Goal: Task Accomplishment & Management: Use online tool/utility

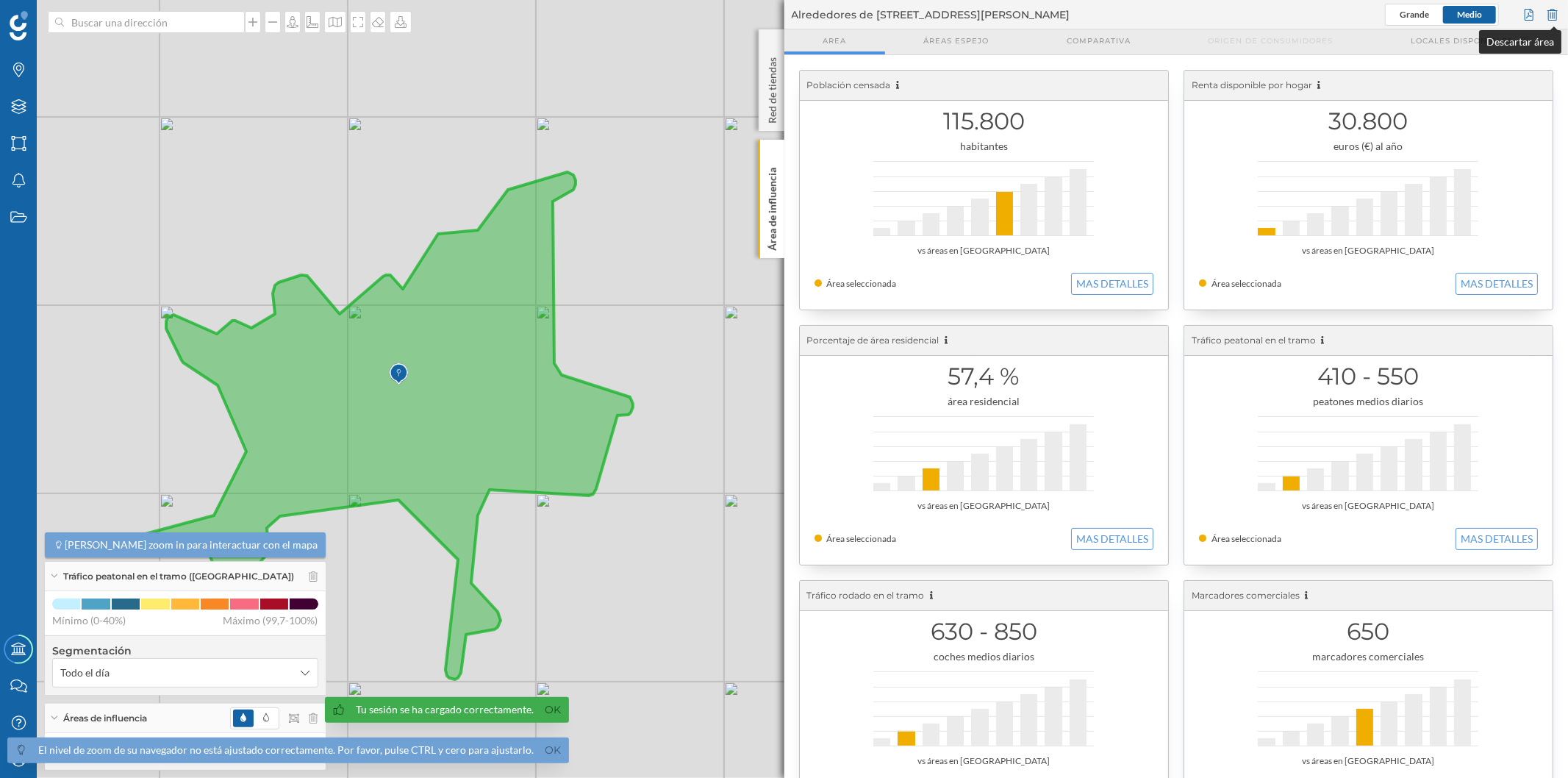
click at [1549, 16] on div at bounding box center [1553, 15] width 16 height 22
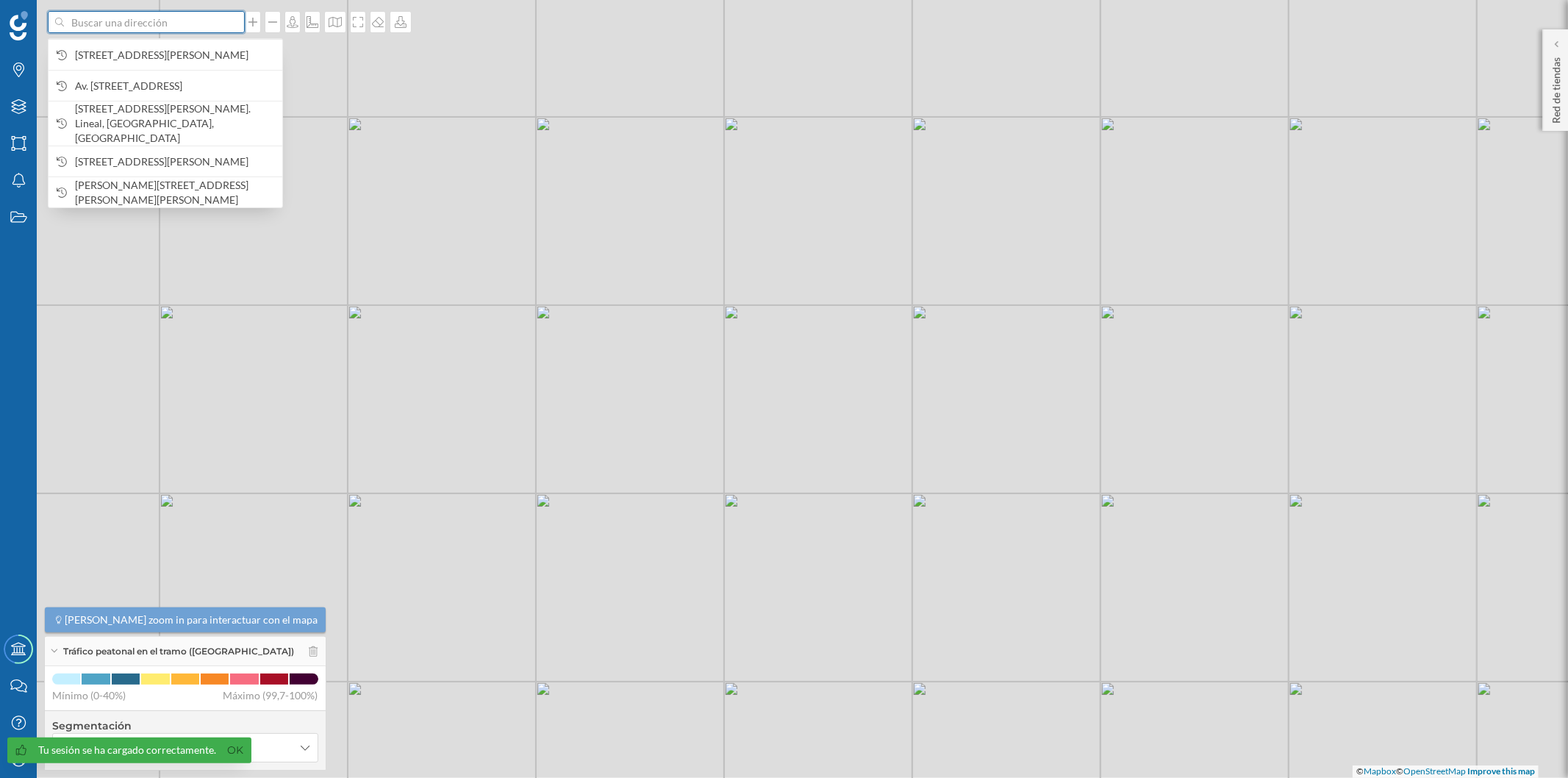
click at [213, 24] on input at bounding box center [146, 22] width 165 height 22
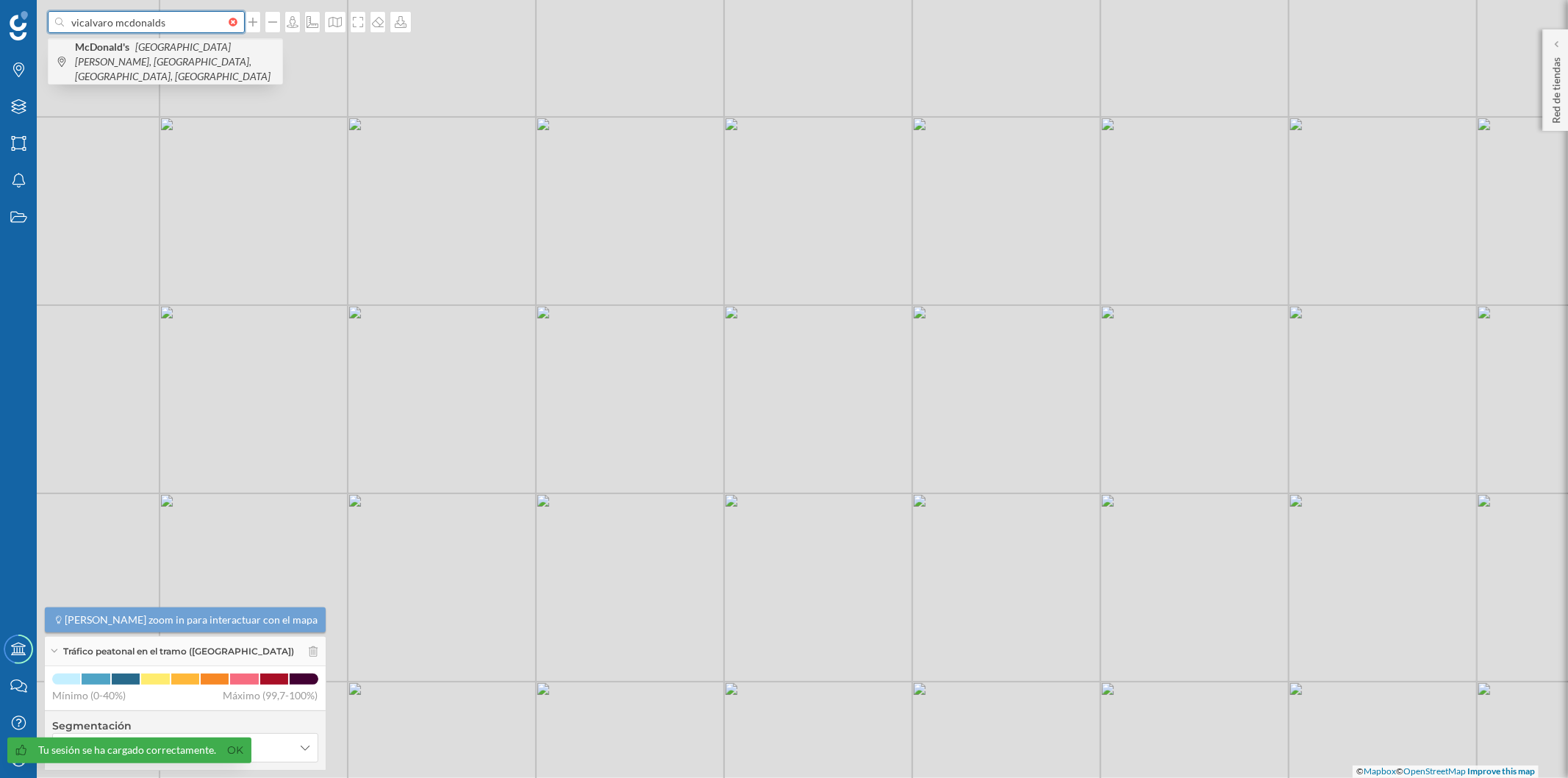
type input "vicalvaro mcdonalds"
click at [224, 42] on icon "[GEOGRAPHIC_DATA][PERSON_NAME], [GEOGRAPHIC_DATA], [GEOGRAPHIC_DATA], [GEOGRAPH…" at bounding box center [173, 61] width 195 height 42
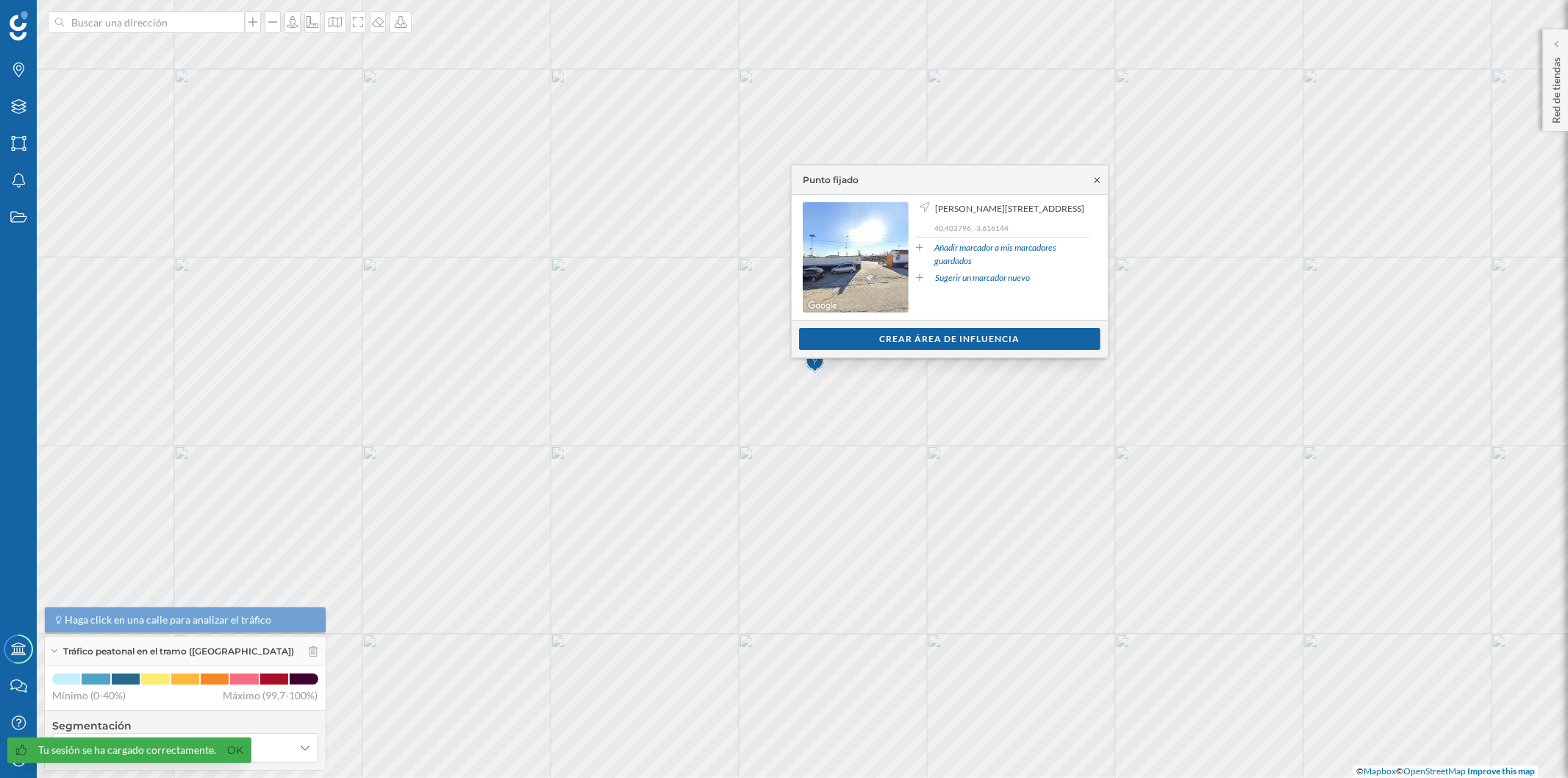
click at [1099, 181] on icon at bounding box center [1097, 180] width 5 height 5
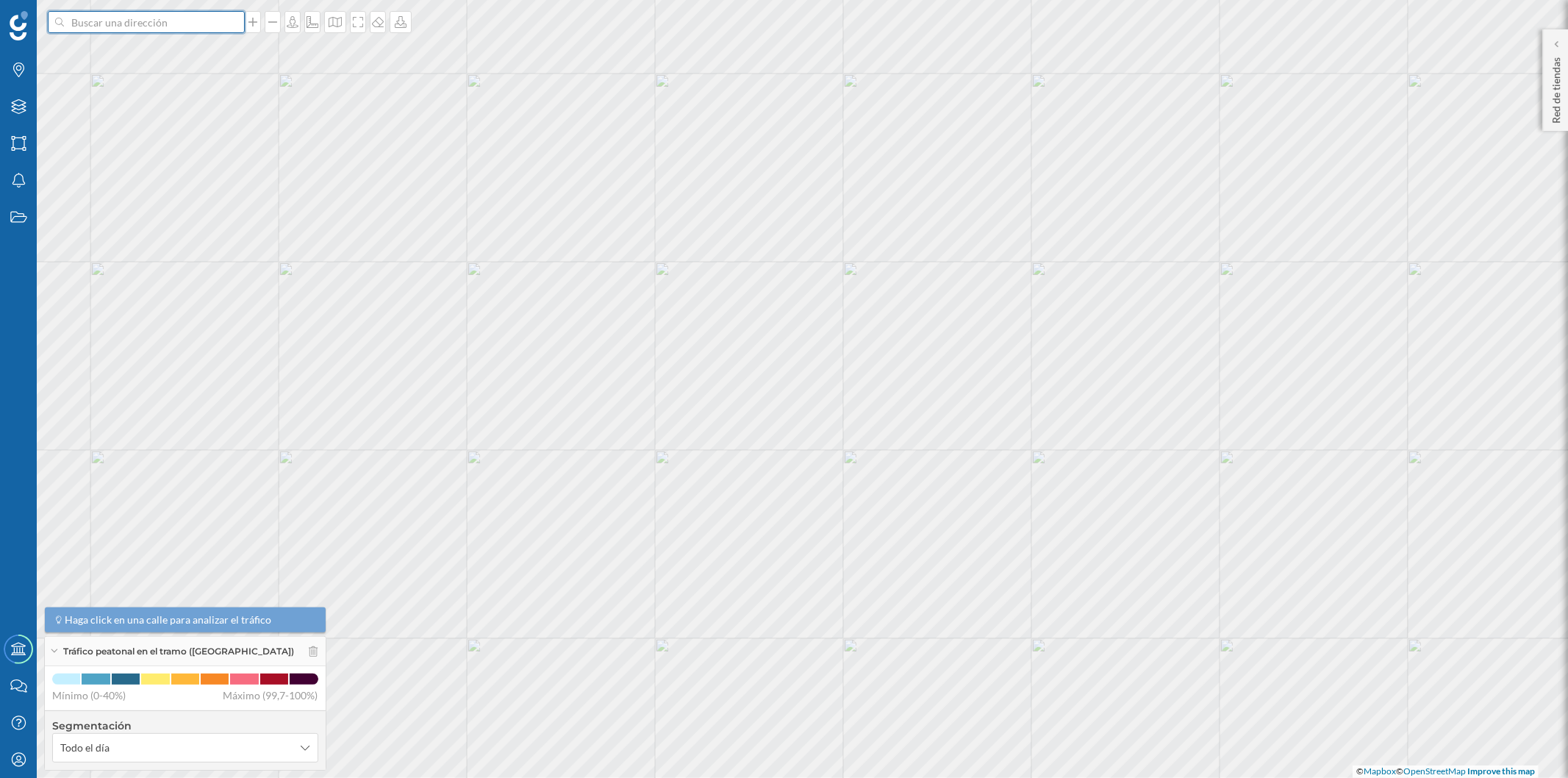
click at [162, 28] on input at bounding box center [146, 22] width 165 height 22
type input "[STREET_ADDRESS]"
click at [187, 45] on b "[STREET_ADDRESS][PERSON_NAME]" at bounding box center [164, 47] width 179 height 12
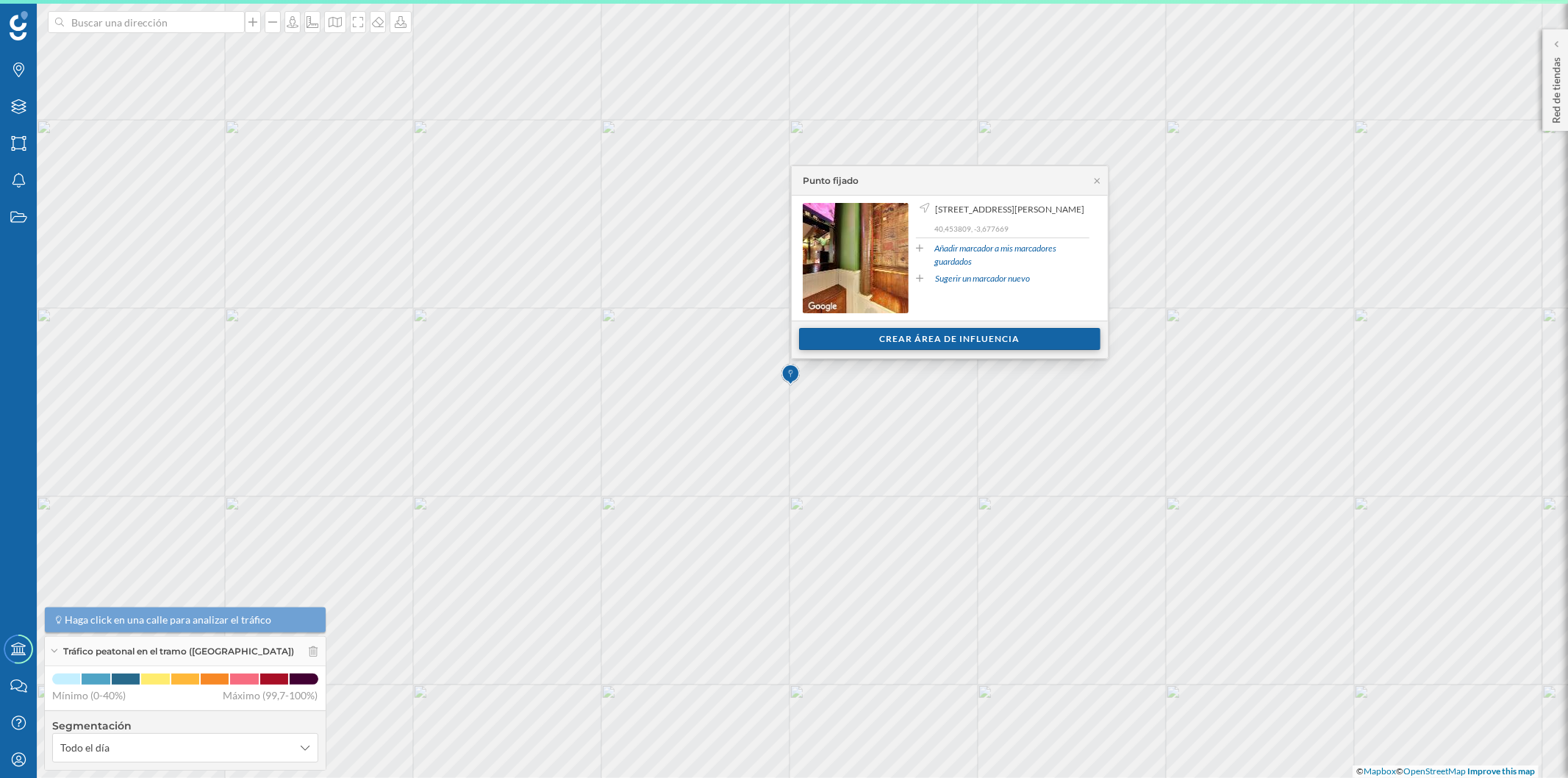
click at [932, 336] on div "Crear área de influencia" at bounding box center [950, 339] width 301 height 22
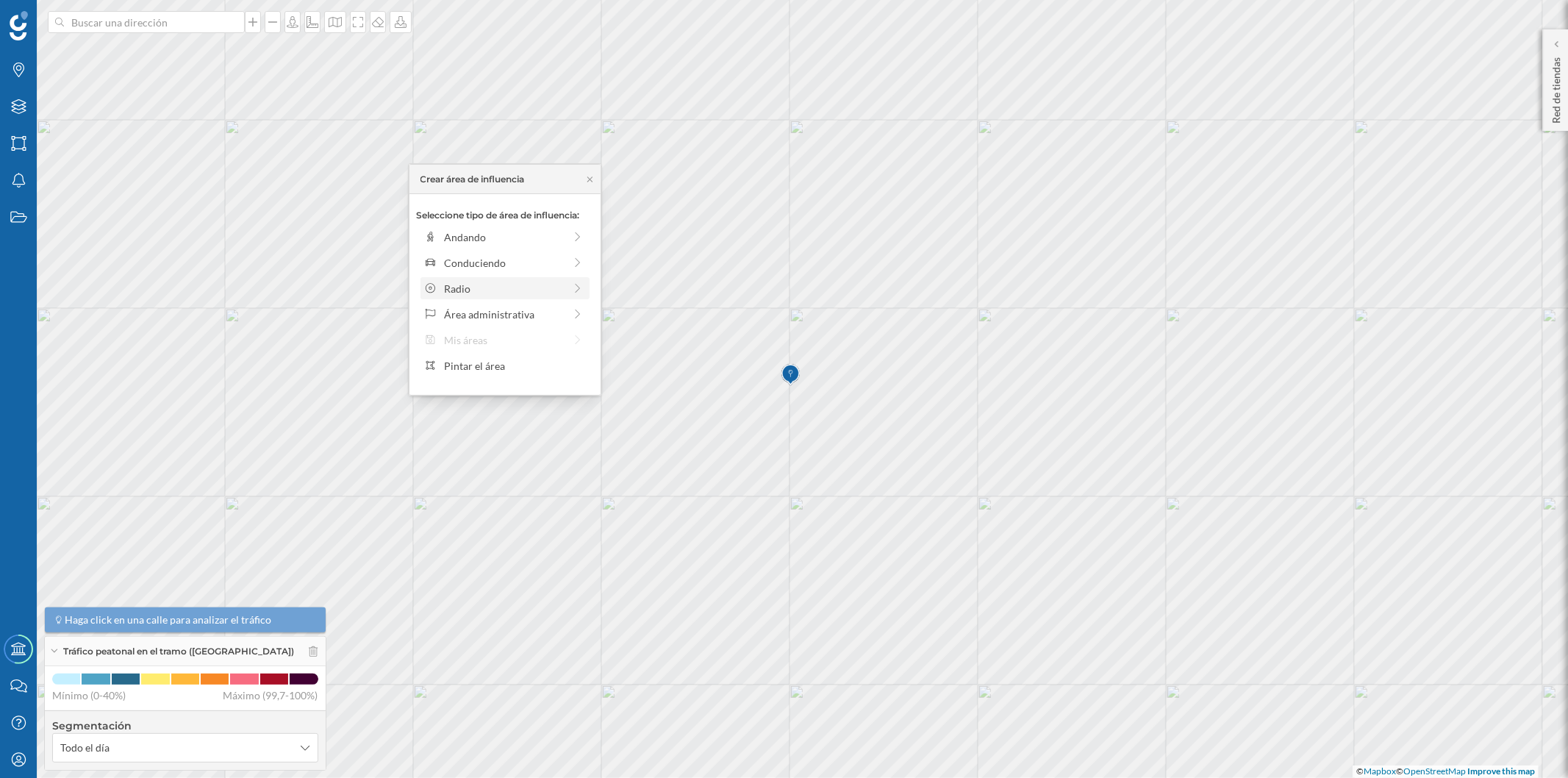
click at [506, 285] on div "Radio" at bounding box center [504, 289] width 120 height 15
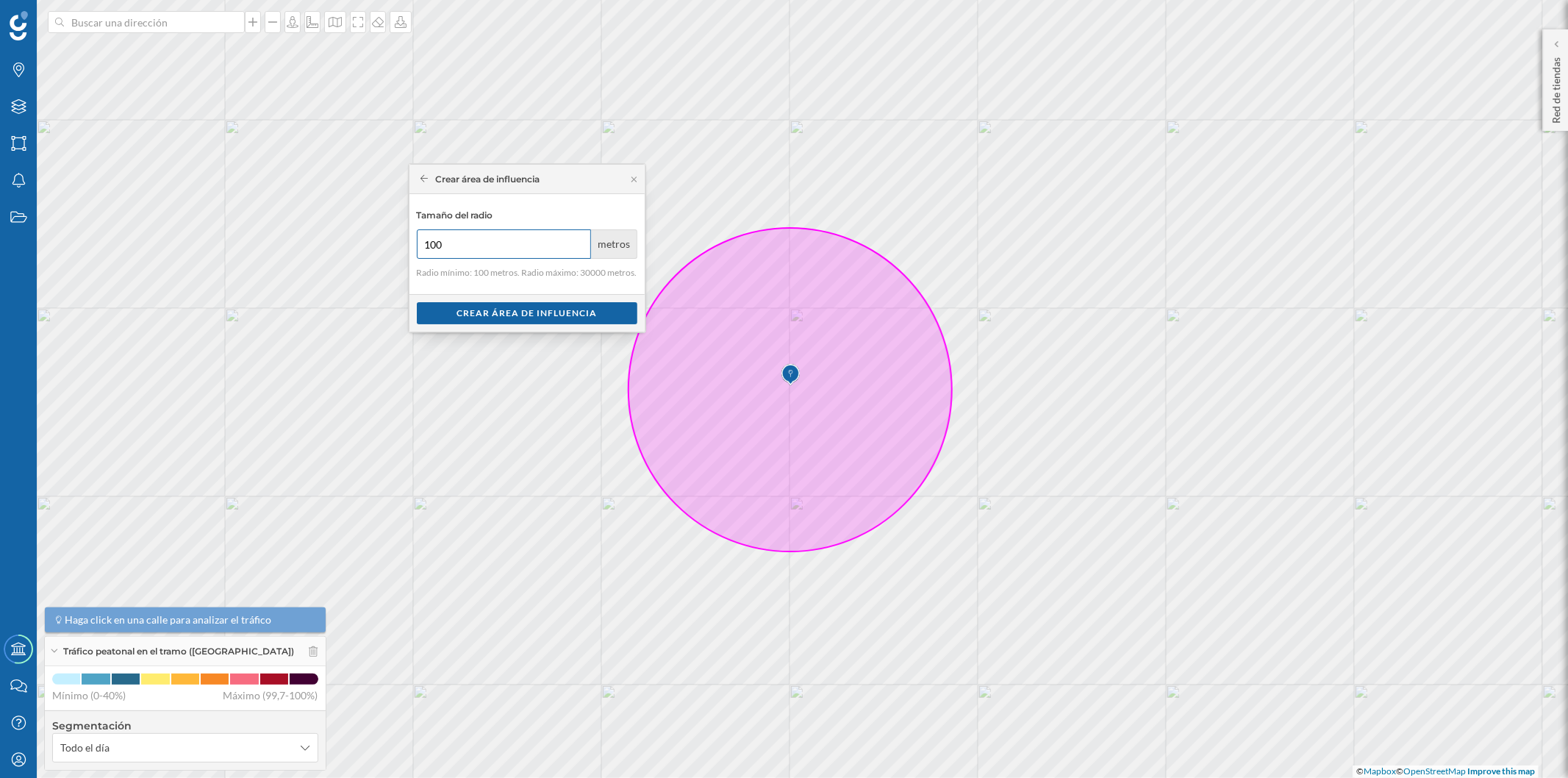
click at [371, 231] on div "Marcas Capas Áreas Notificaciones Estados Academy Contacta con nosotros Centro …" at bounding box center [784, 389] width 1568 height 778
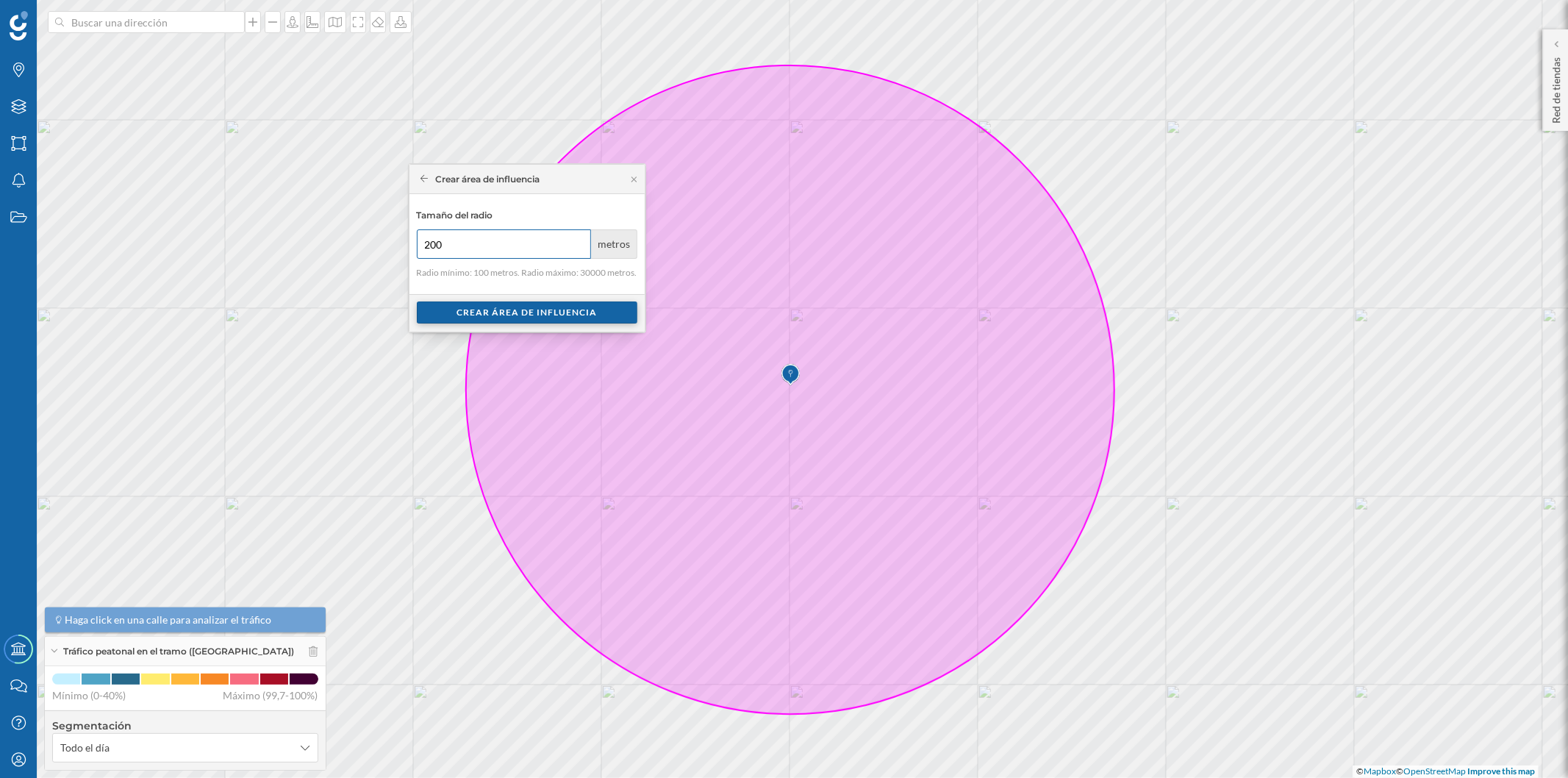
type input "200"
click at [538, 312] on div "Crear área de influencia" at bounding box center [527, 312] width 221 height 22
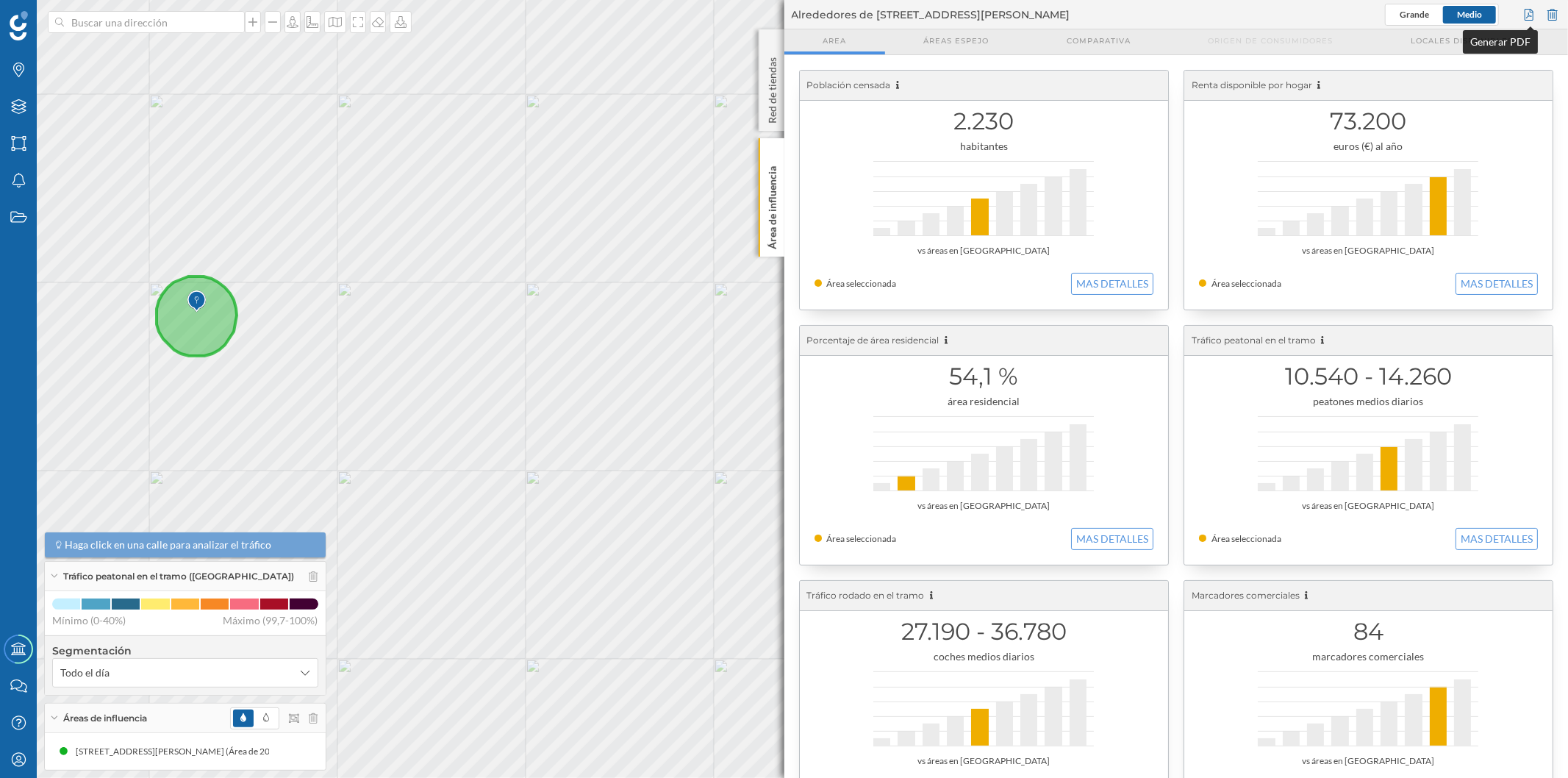
click at [1534, 15] on div at bounding box center [1529, 15] width 16 height 22
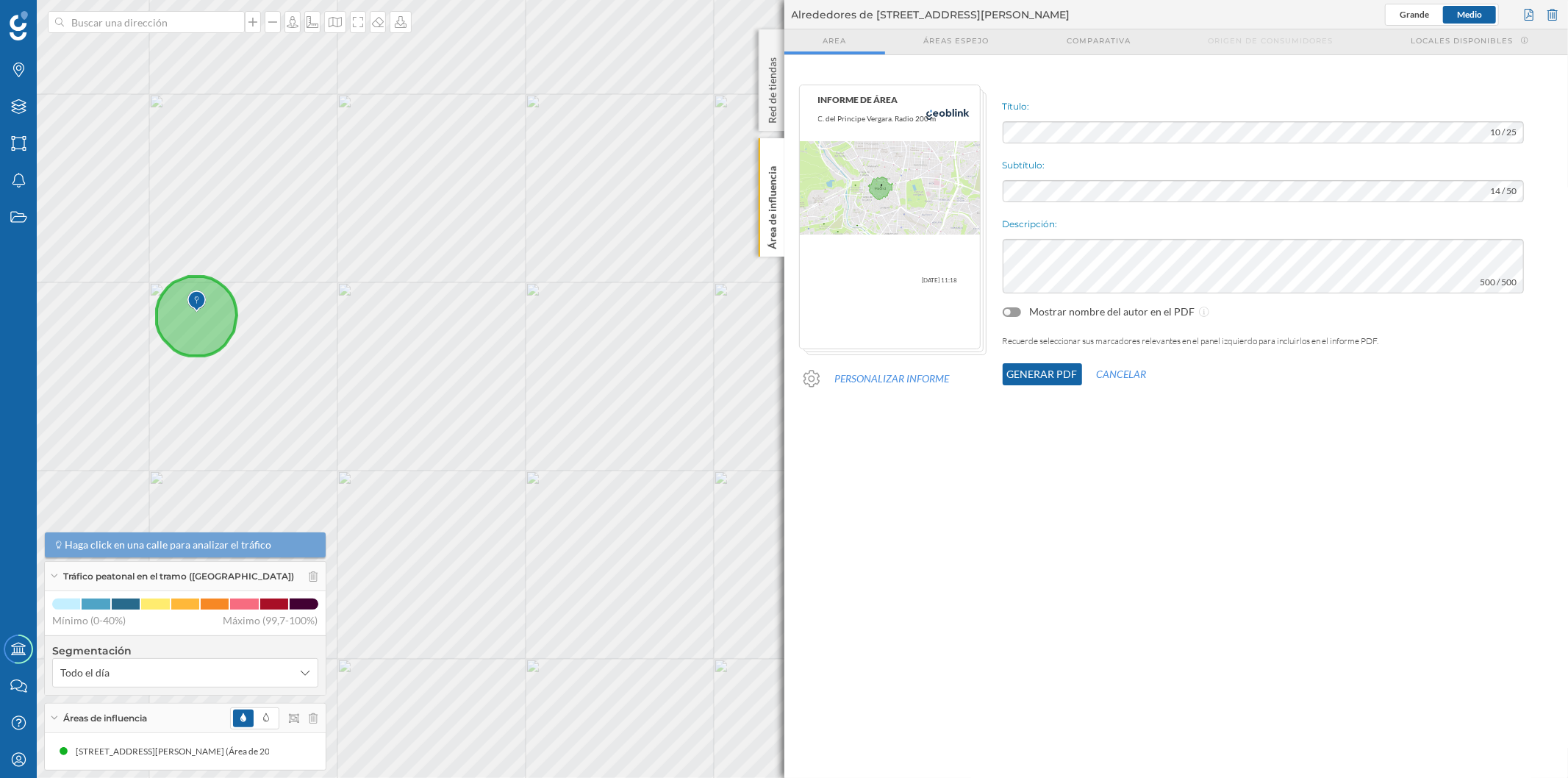
click at [1032, 371] on button "Generar PDF" at bounding box center [1042, 374] width 79 height 22
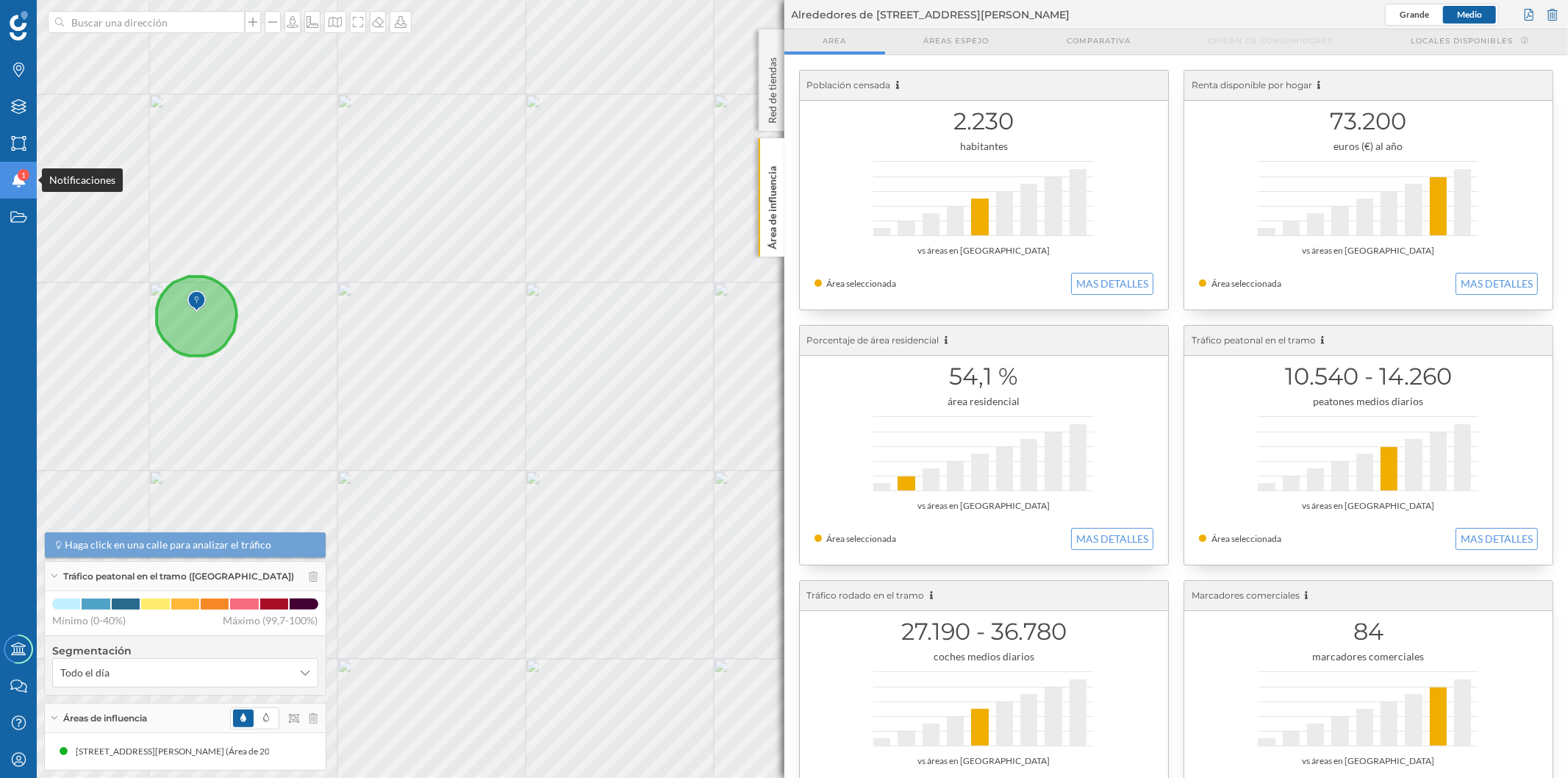
click at [22, 186] on icon "Notificaciones" at bounding box center [19, 180] width 19 height 15
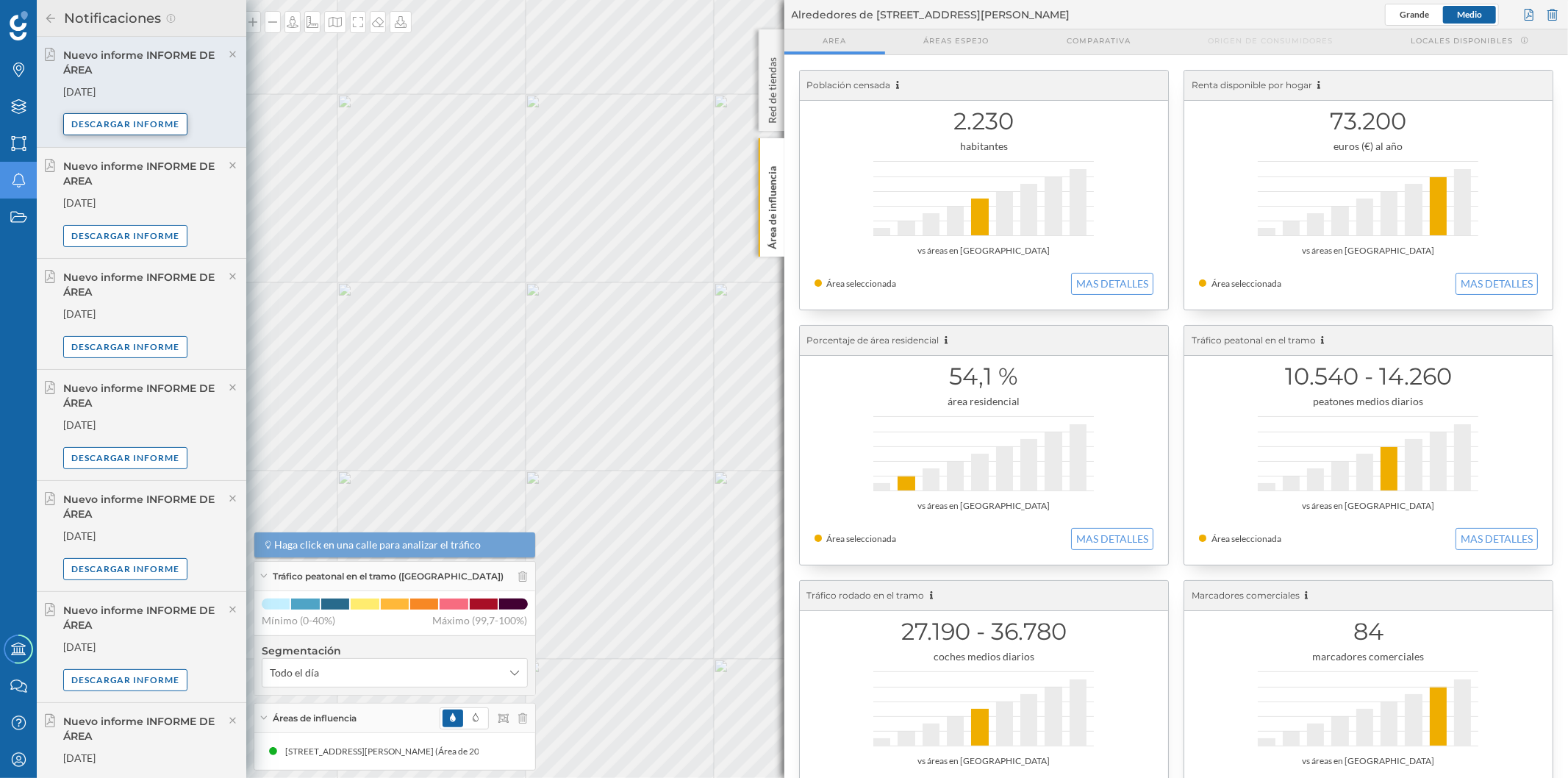
click at [133, 123] on div "Descargar informe" at bounding box center [126, 124] width 125 height 22
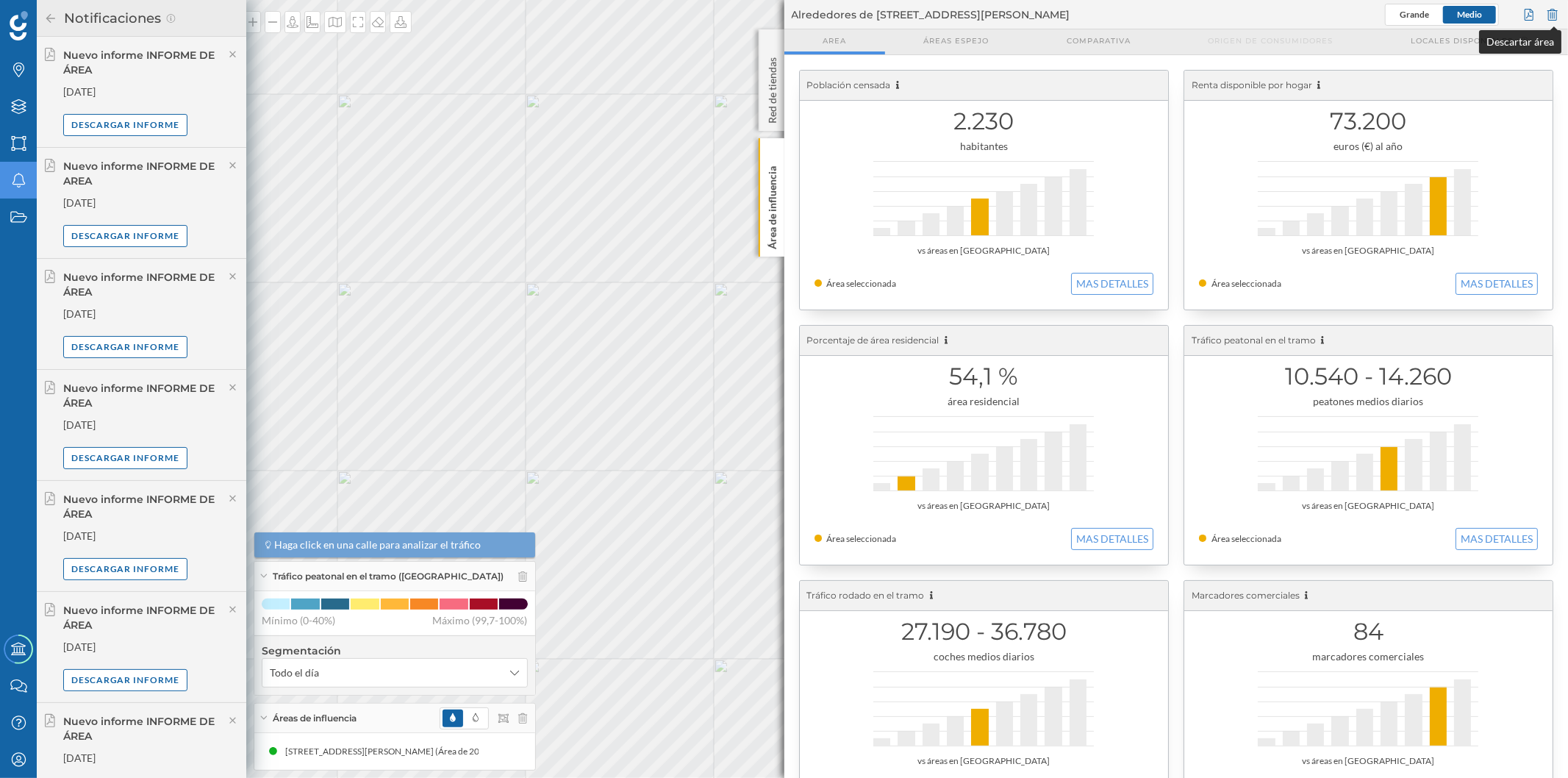
click at [1557, 19] on div at bounding box center [1553, 15] width 16 height 22
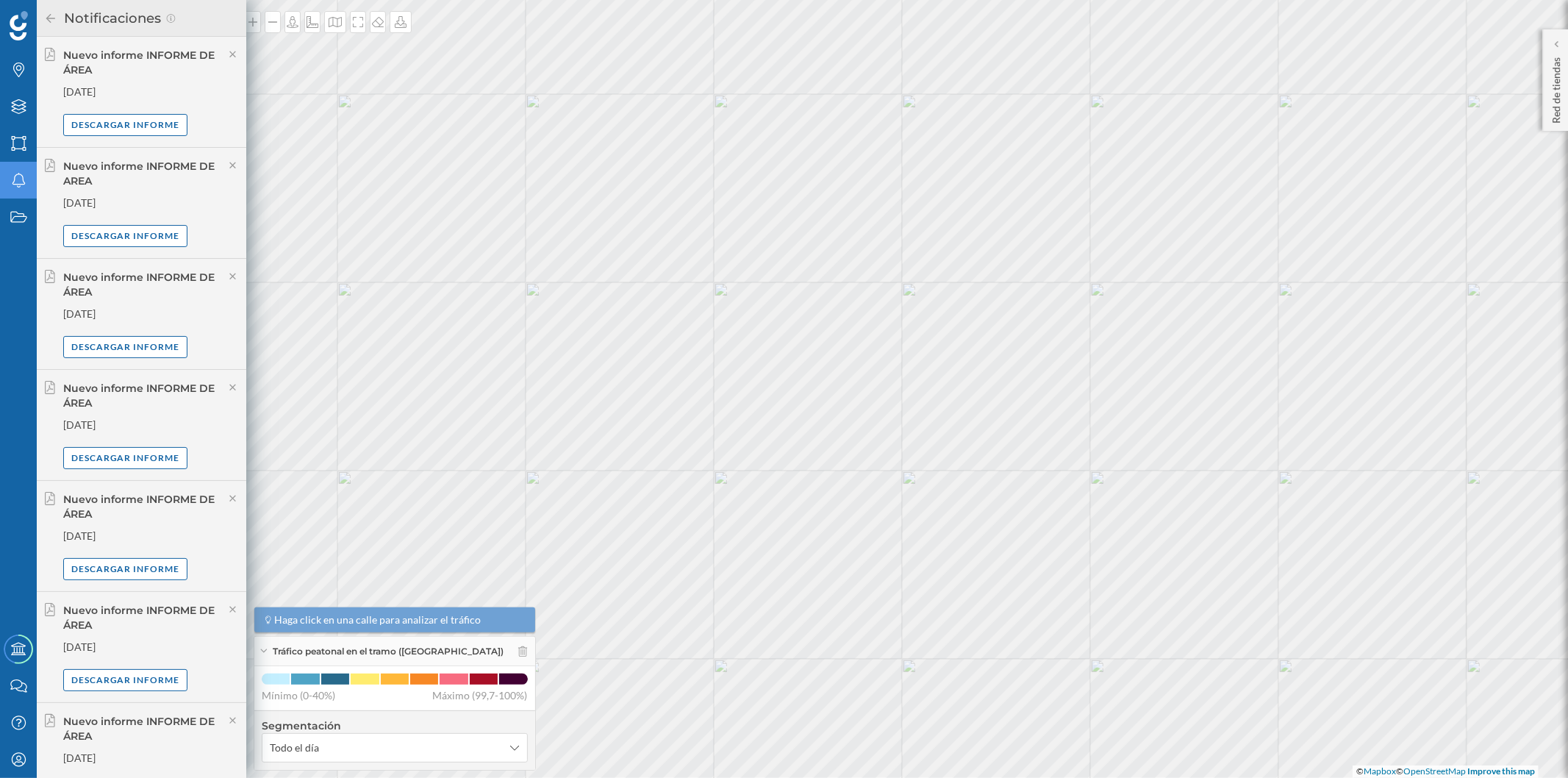
click at [53, 19] on icon at bounding box center [50, 18] width 13 height 10
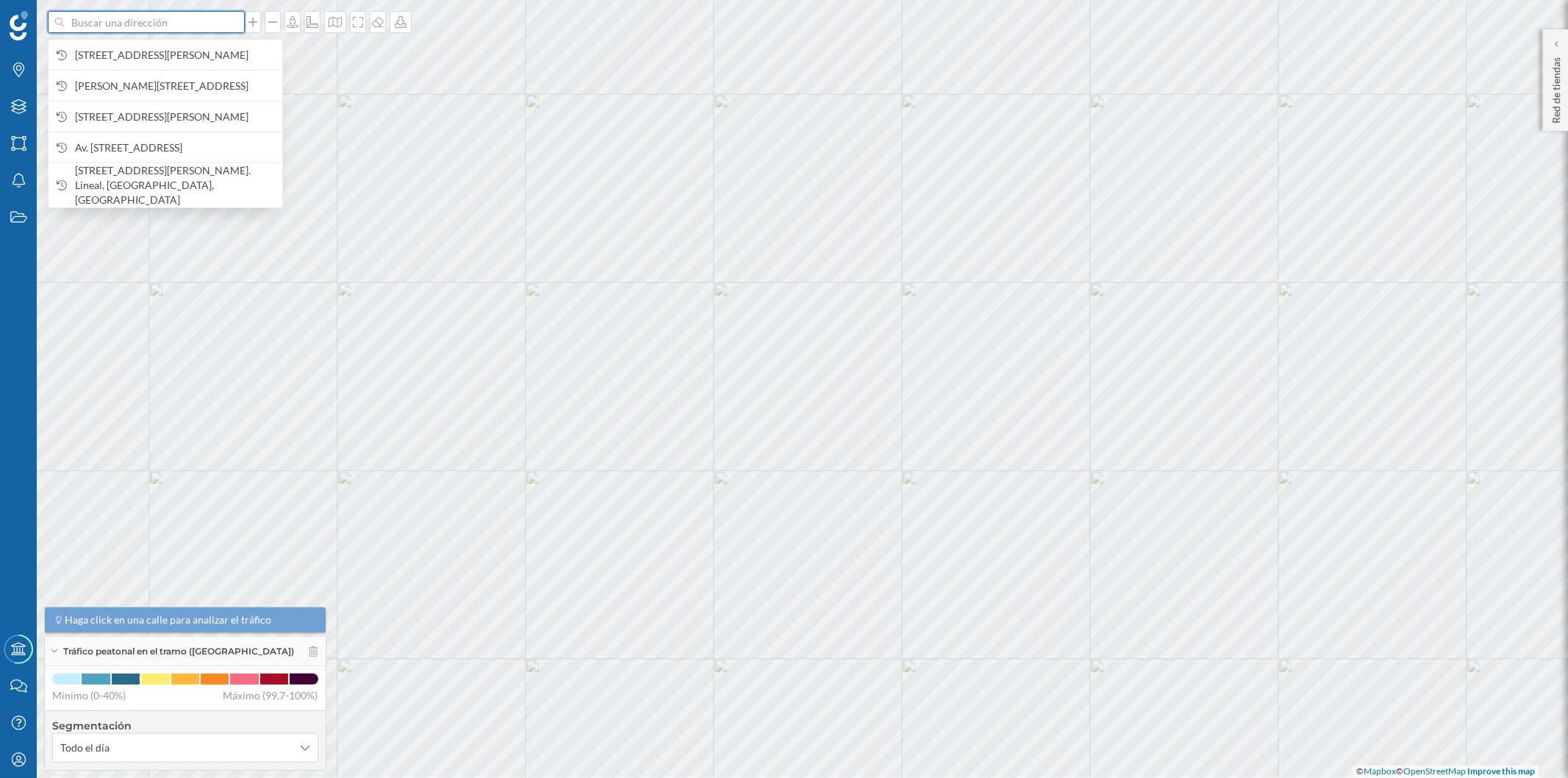
click at [170, 19] on input at bounding box center [146, 22] width 165 height 22
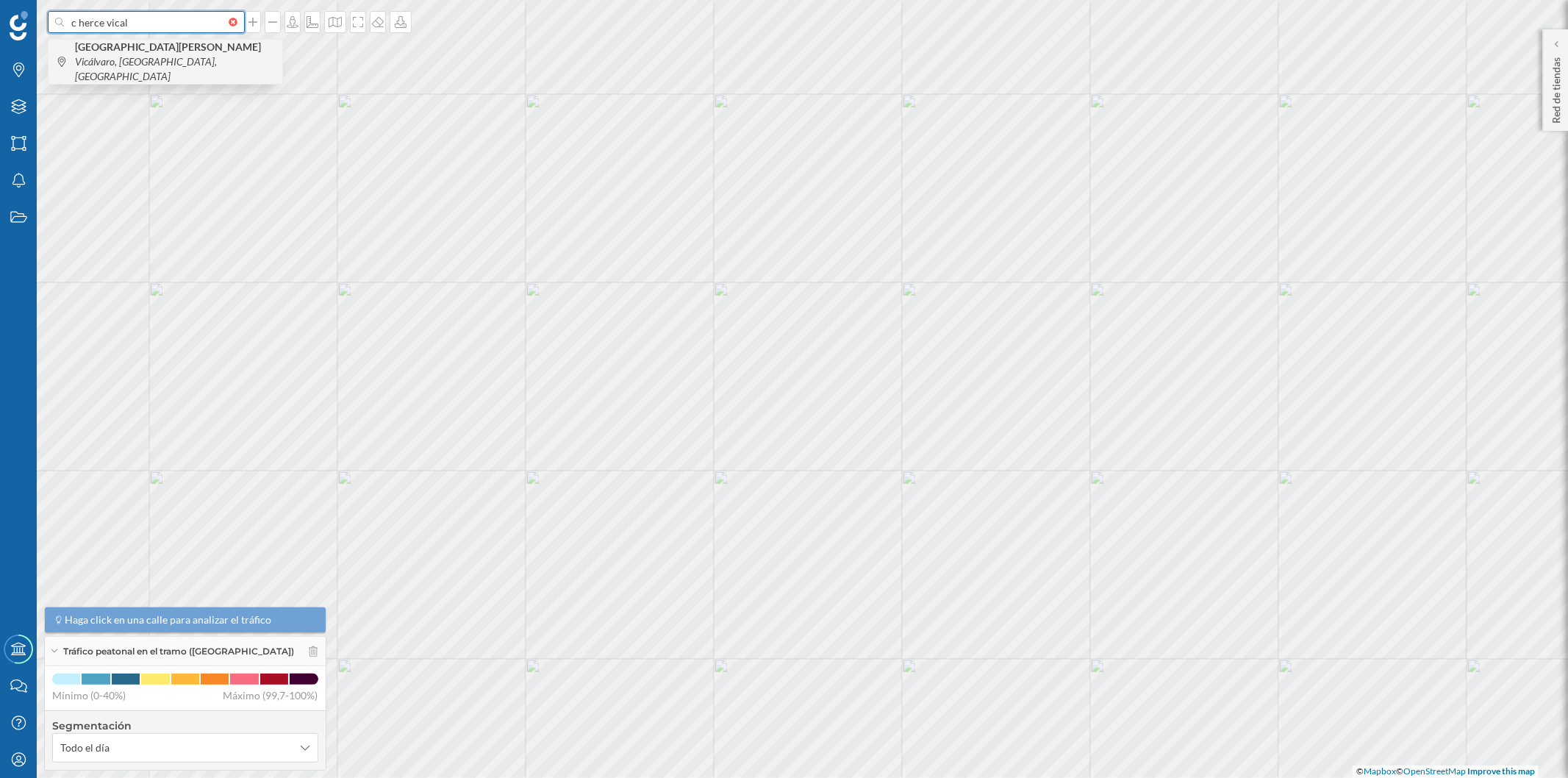
type input "c herce vical"
click at [175, 46] on div "Calle [PERSON_NAME] Vicálvaro, [GEOGRAPHIC_DATA], [GEOGRAPHIC_DATA]" at bounding box center [166, 61] width 234 height 45
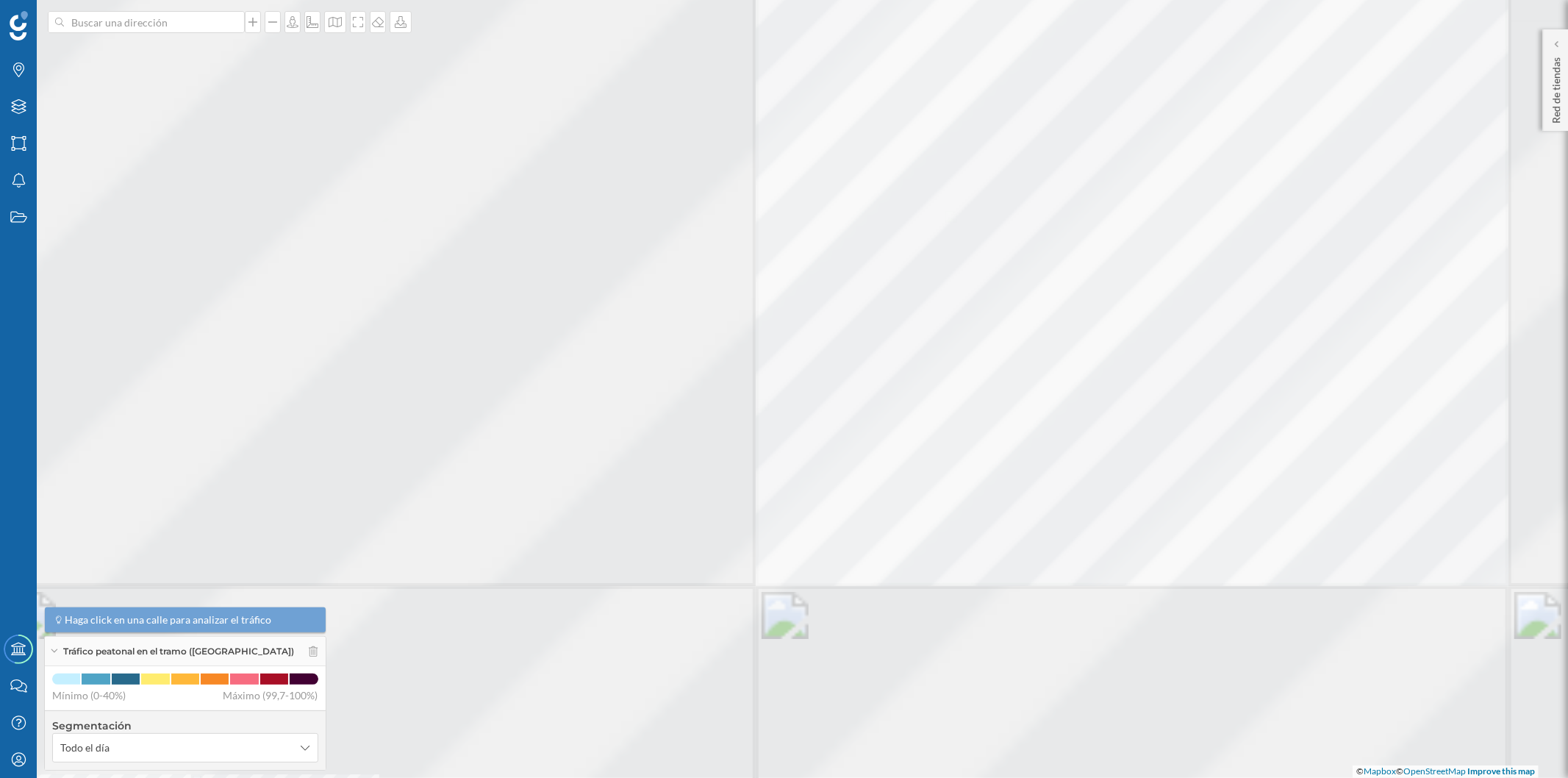
click at [162, 1] on div at bounding box center [162, 1] width 0 height 0
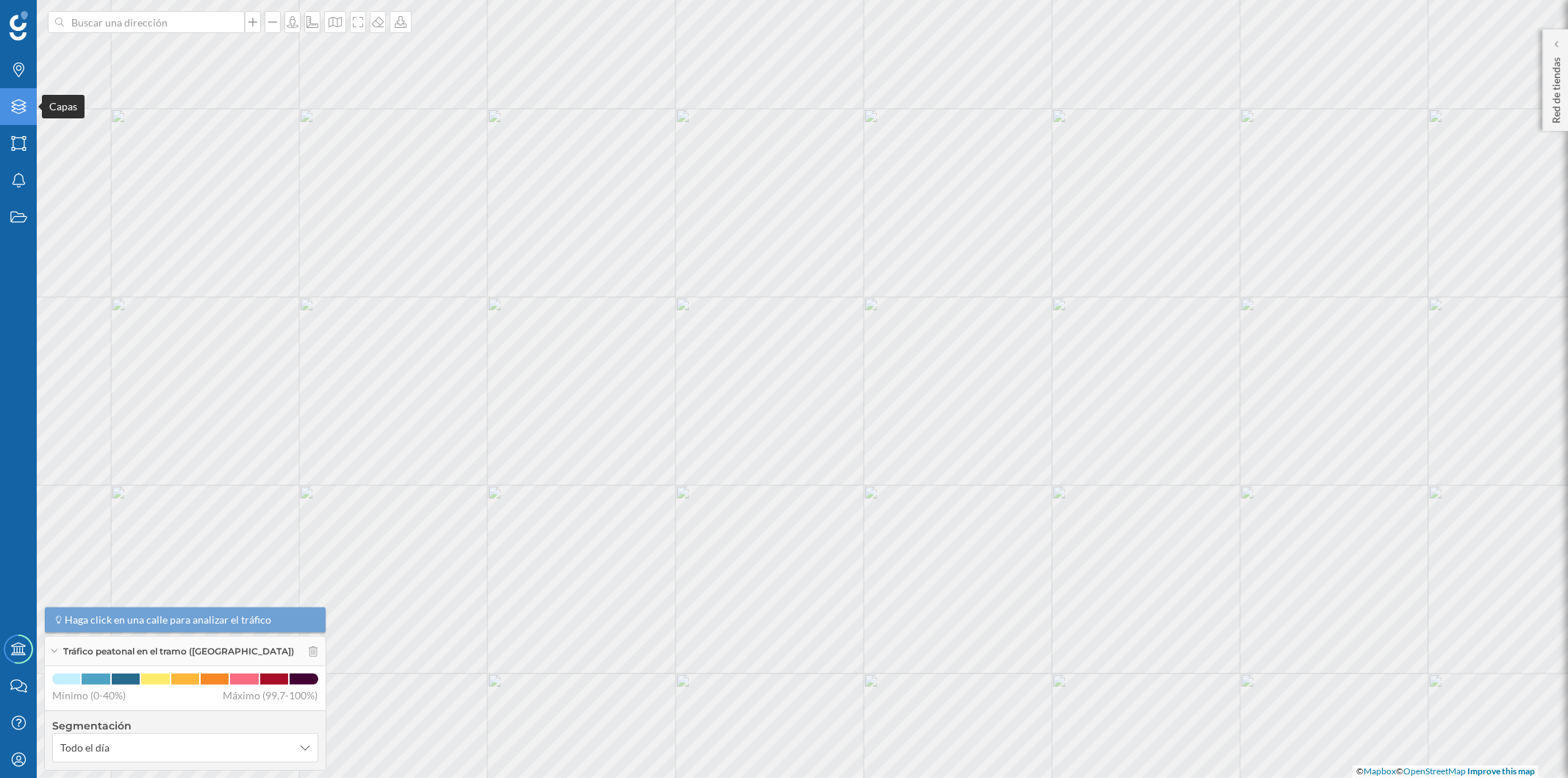
click at [27, 101] on div "Capas" at bounding box center [18, 106] width 36 height 36
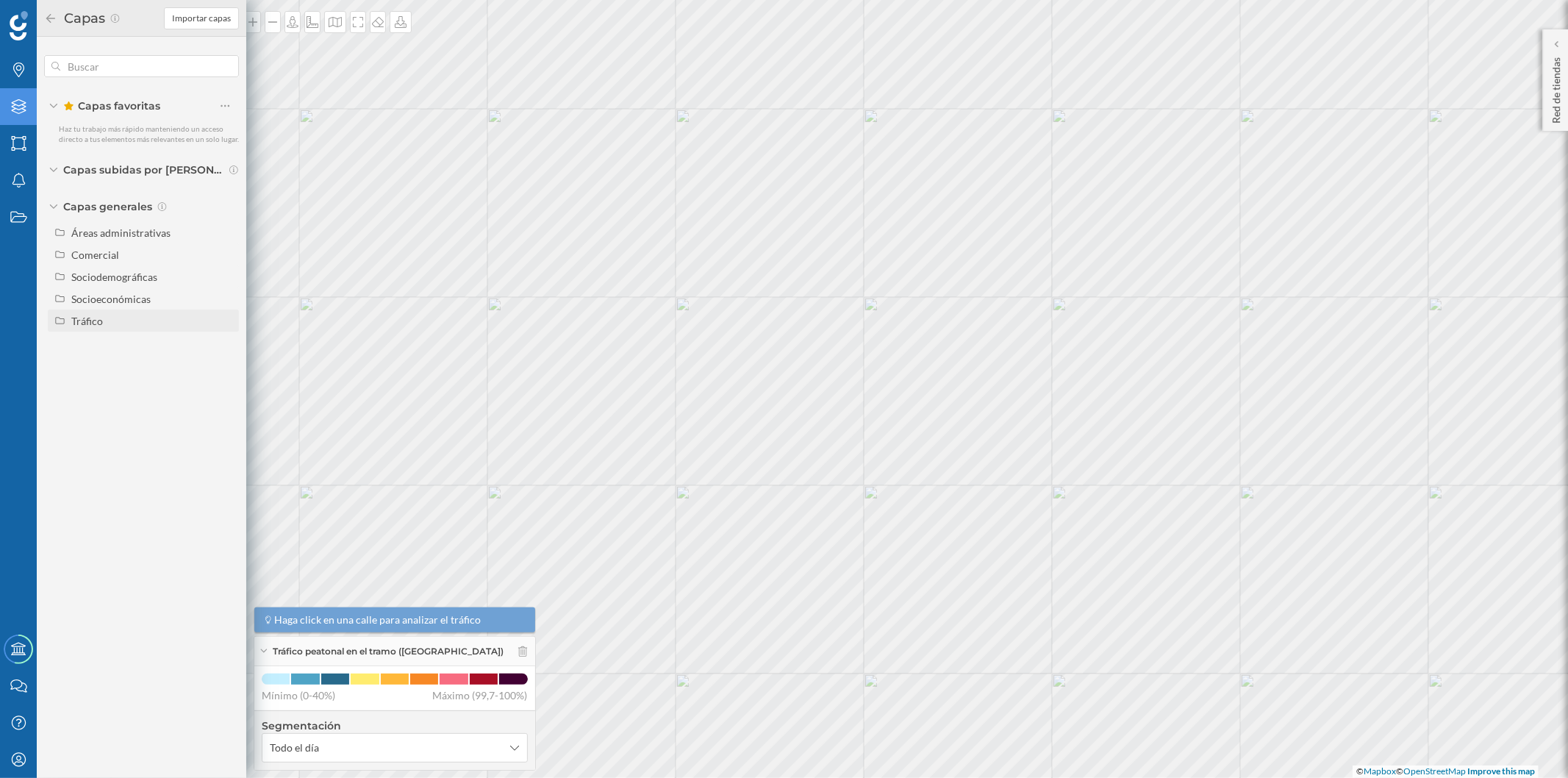
click at [120, 320] on div "Tráfico" at bounding box center [153, 321] width 163 height 15
click at [132, 340] on div "Tráfico rodado" at bounding box center [110, 343] width 67 height 12
click at [224, 340] on input "Tráfico rodado" at bounding box center [229, 343] width 9 height 9
radio input "true"
click at [133, 364] on div "Peatonal" at bounding box center [128, 365] width 102 height 15
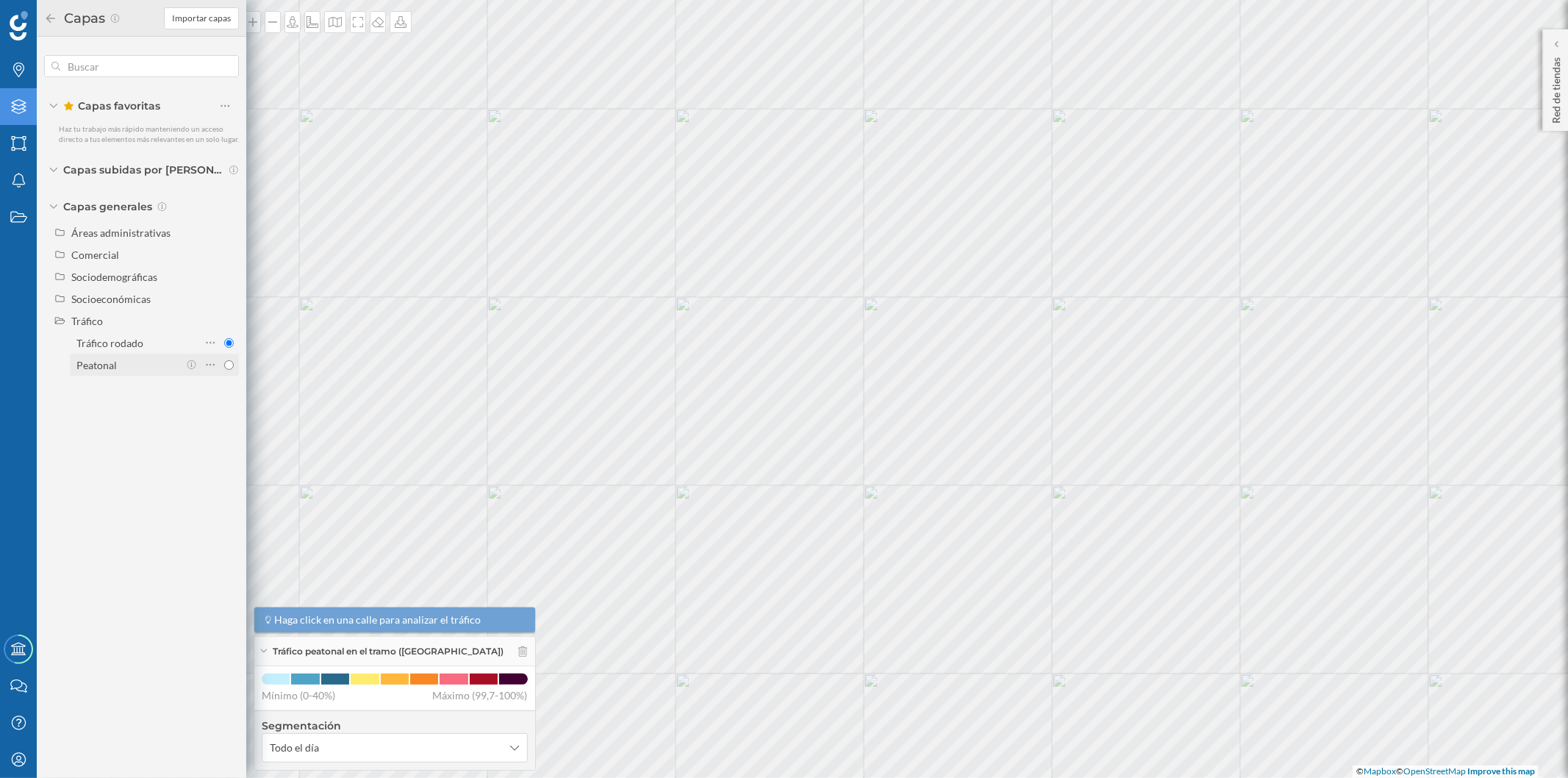
click at [224, 364] on input "Peatonal" at bounding box center [229, 365] width 9 height 9
radio input "true"
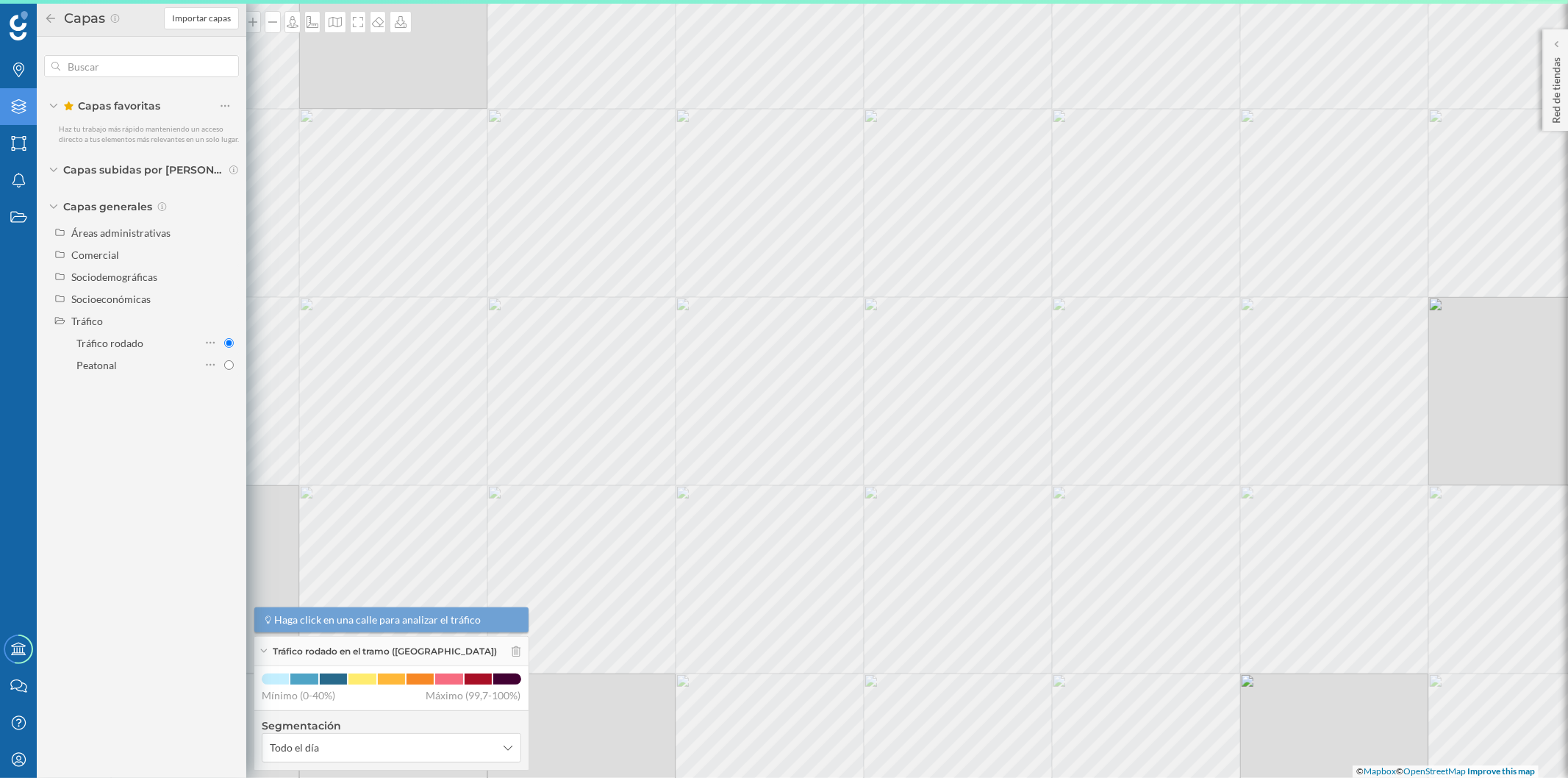
radio input "false"
radio input "true"
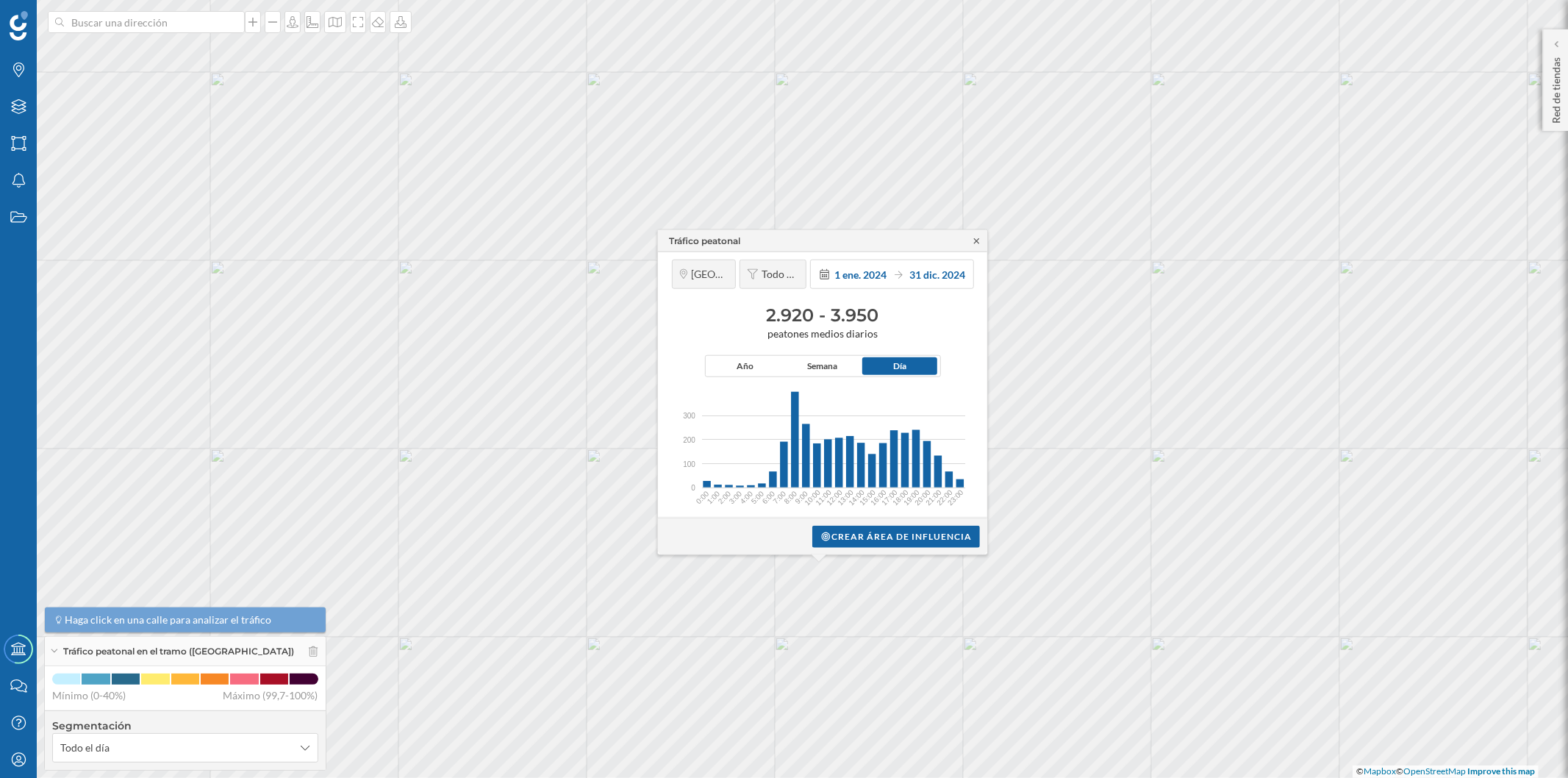
click at [979, 238] on icon at bounding box center [977, 240] width 11 height 9
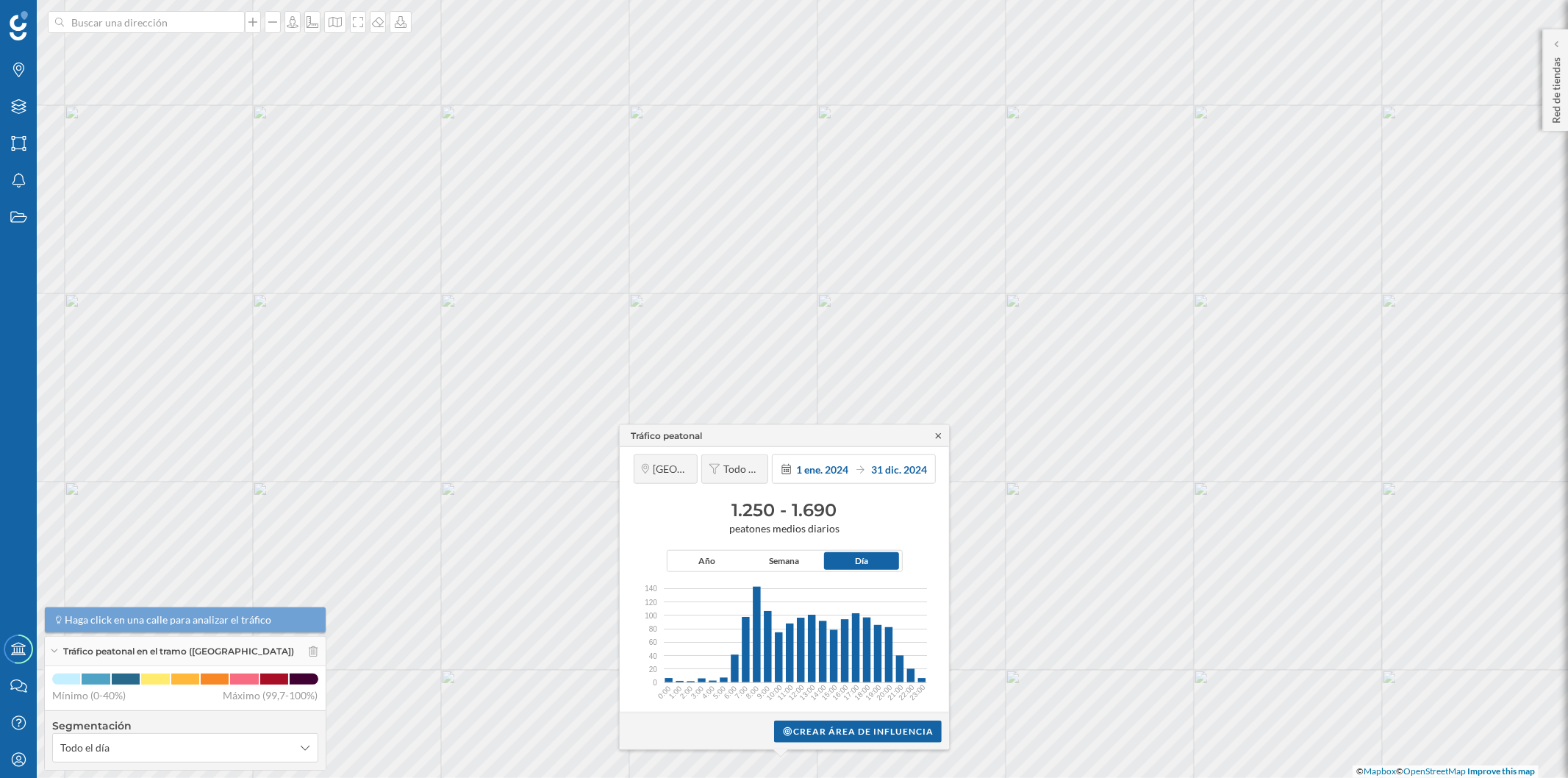
click at [938, 435] on icon at bounding box center [938, 435] width 5 height 5
click at [681, 435] on div "Tráfico peatonal" at bounding box center [666, 435] width 71 height 13
drag, startPoint x: 939, startPoint y: 435, endPoint x: 724, endPoint y: 435, distance: 215.0
click at [940, 435] on icon at bounding box center [938, 435] width 11 height 9
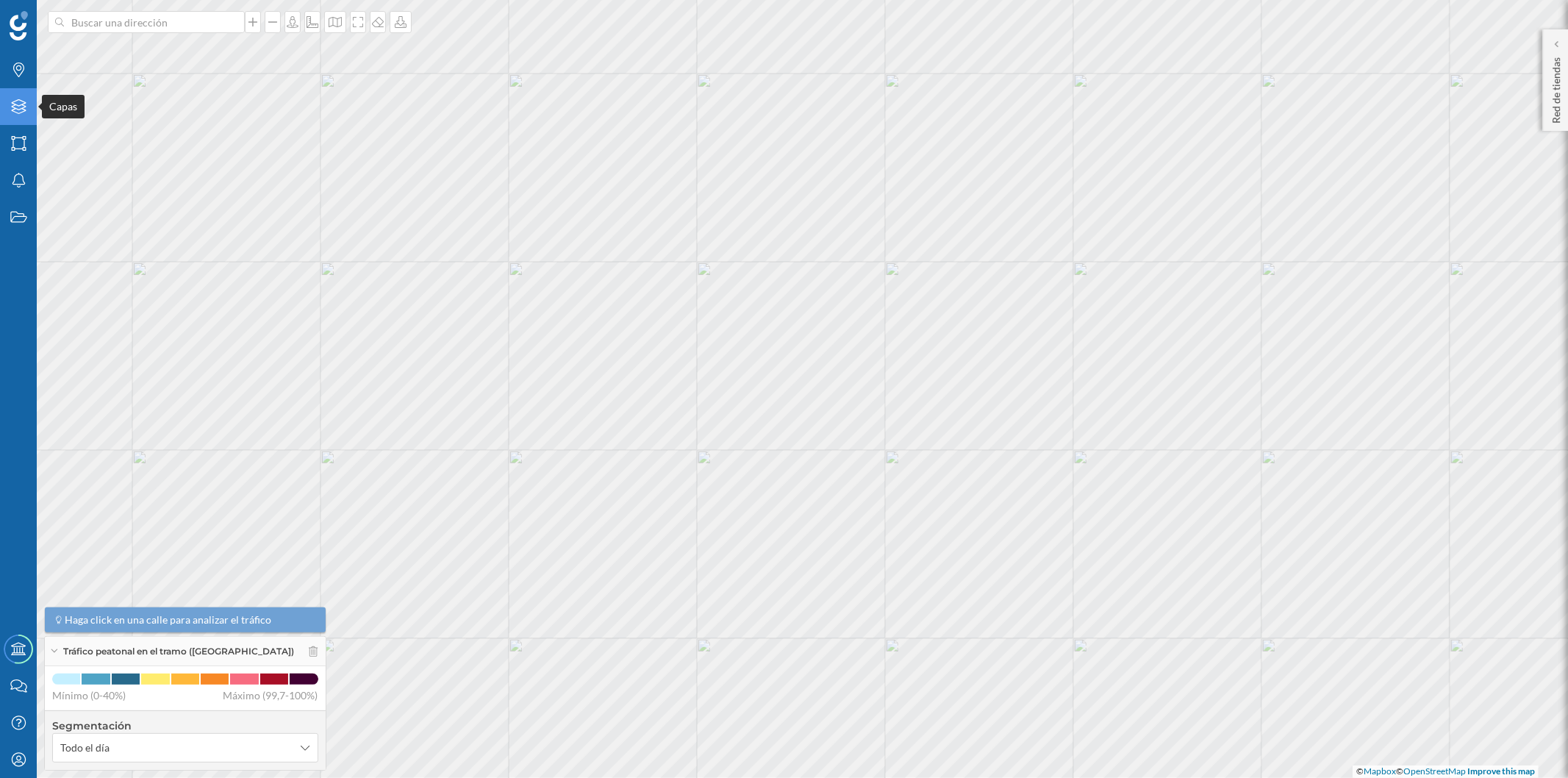
click at [16, 106] on icon "Capas" at bounding box center [19, 106] width 19 height 15
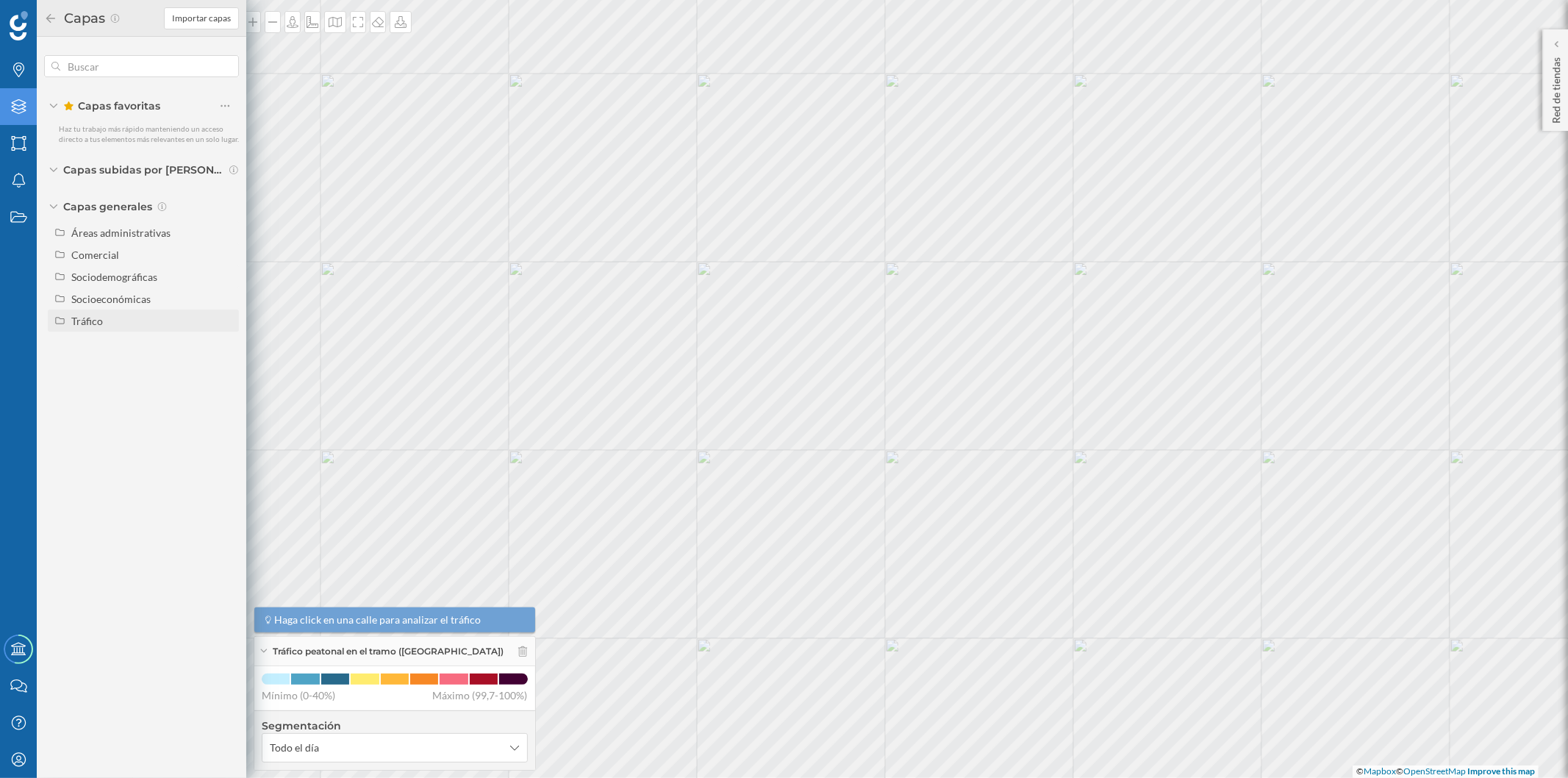
click at [148, 317] on div "Tráfico" at bounding box center [153, 321] width 163 height 15
click at [162, 343] on div "Tráfico rodado" at bounding box center [128, 343] width 102 height 15
click at [224, 343] on input "Tráfico rodado" at bounding box center [229, 343] width 9 height 9
radio input "true"
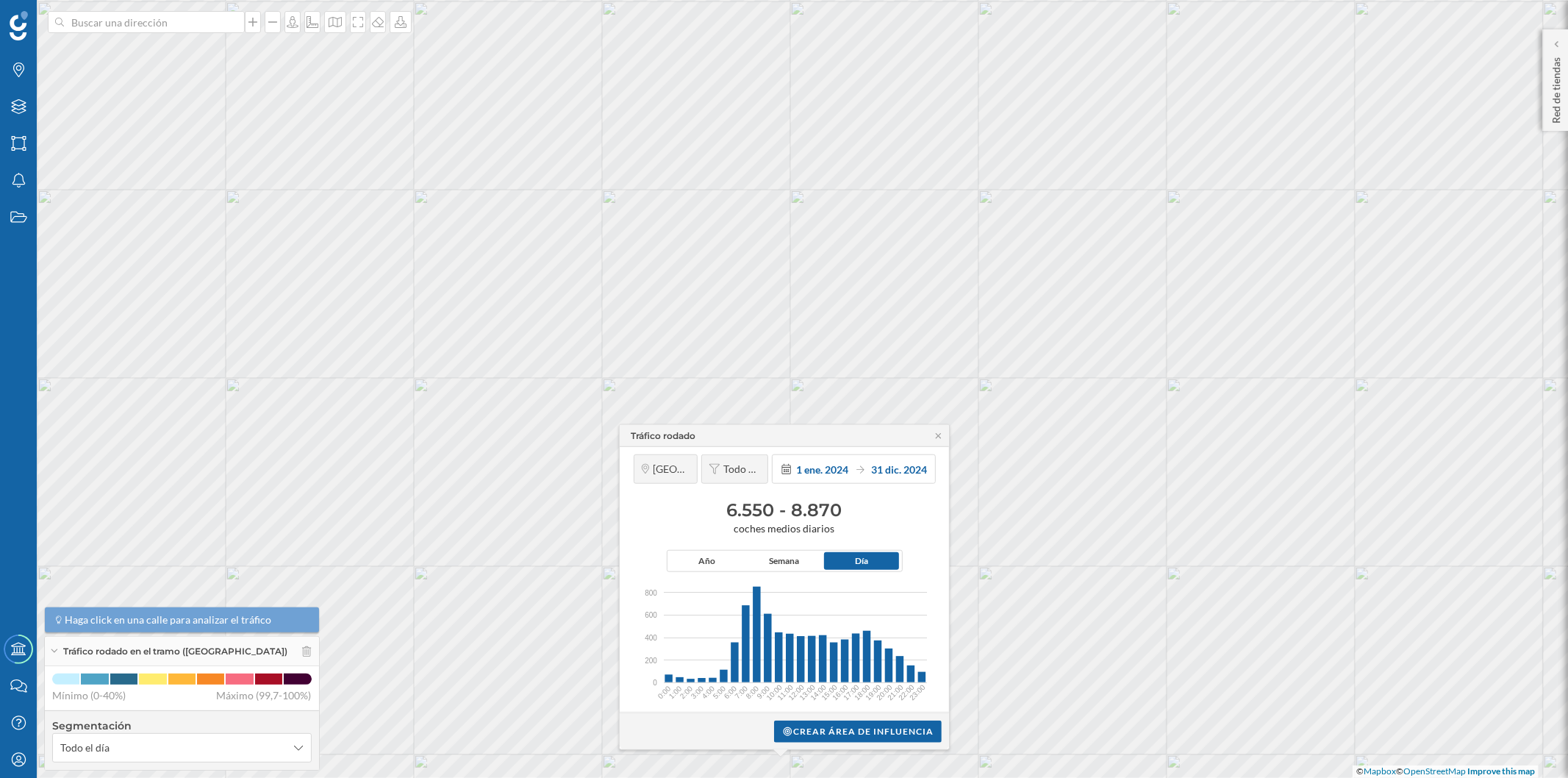
click at [930, 437] on div "Tráfico rodado" at bounding box center [784, 436] width 329 height 22
click at [940, 437] on icon at bounding box center [938, 435] width 5 height 5
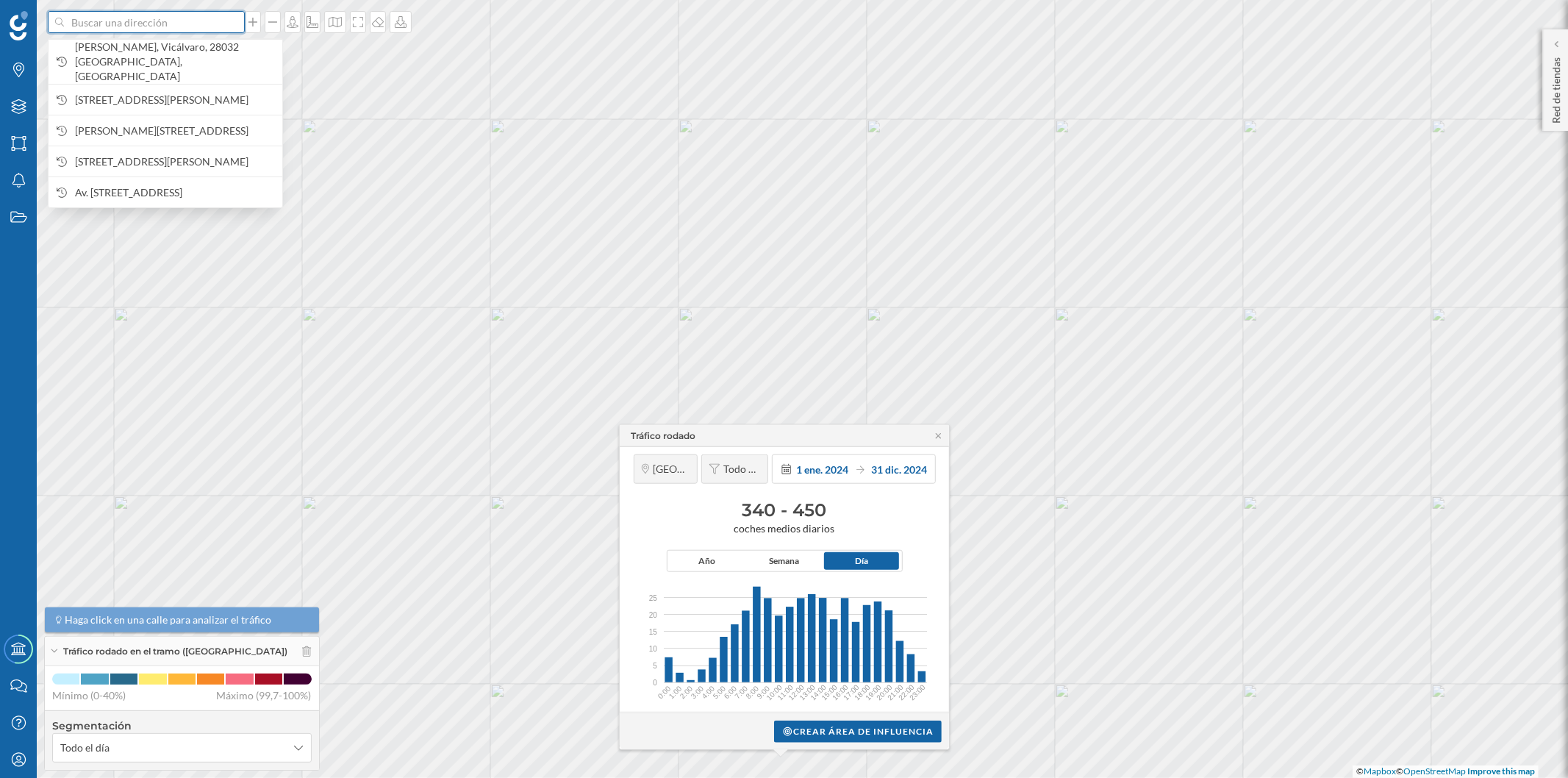
click at [136, 26] on input at bounding box center [146, 22] width 165 height 22
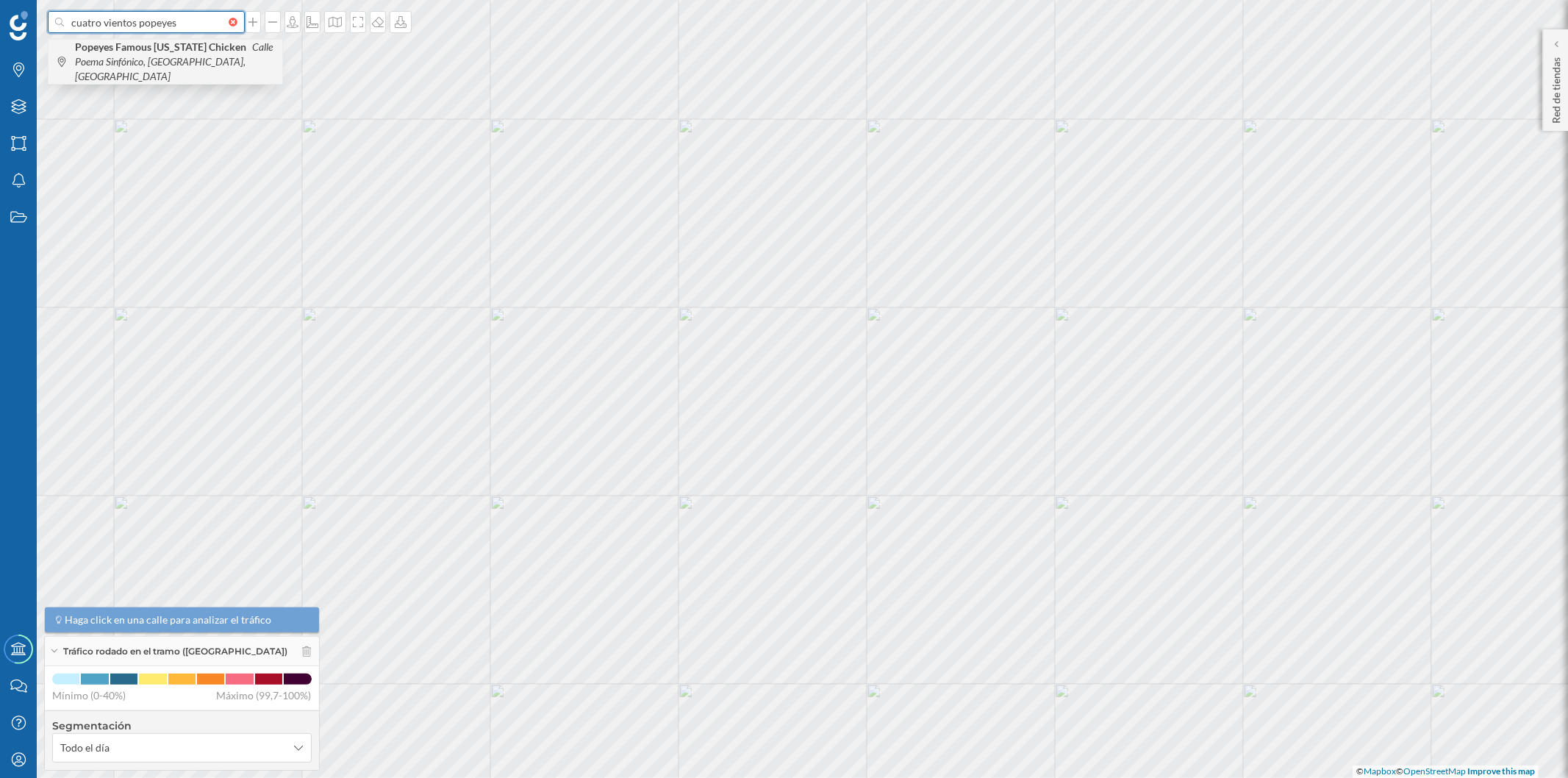
type input "cuatro vientos popeyes"
click at [163, 60] on icon "Calle Poema Sinfónico, [GEOGRAPHIC_DATA], [GEOGRAPHIC_DATA]" at bounding box center [174, 61] width 198 height 42
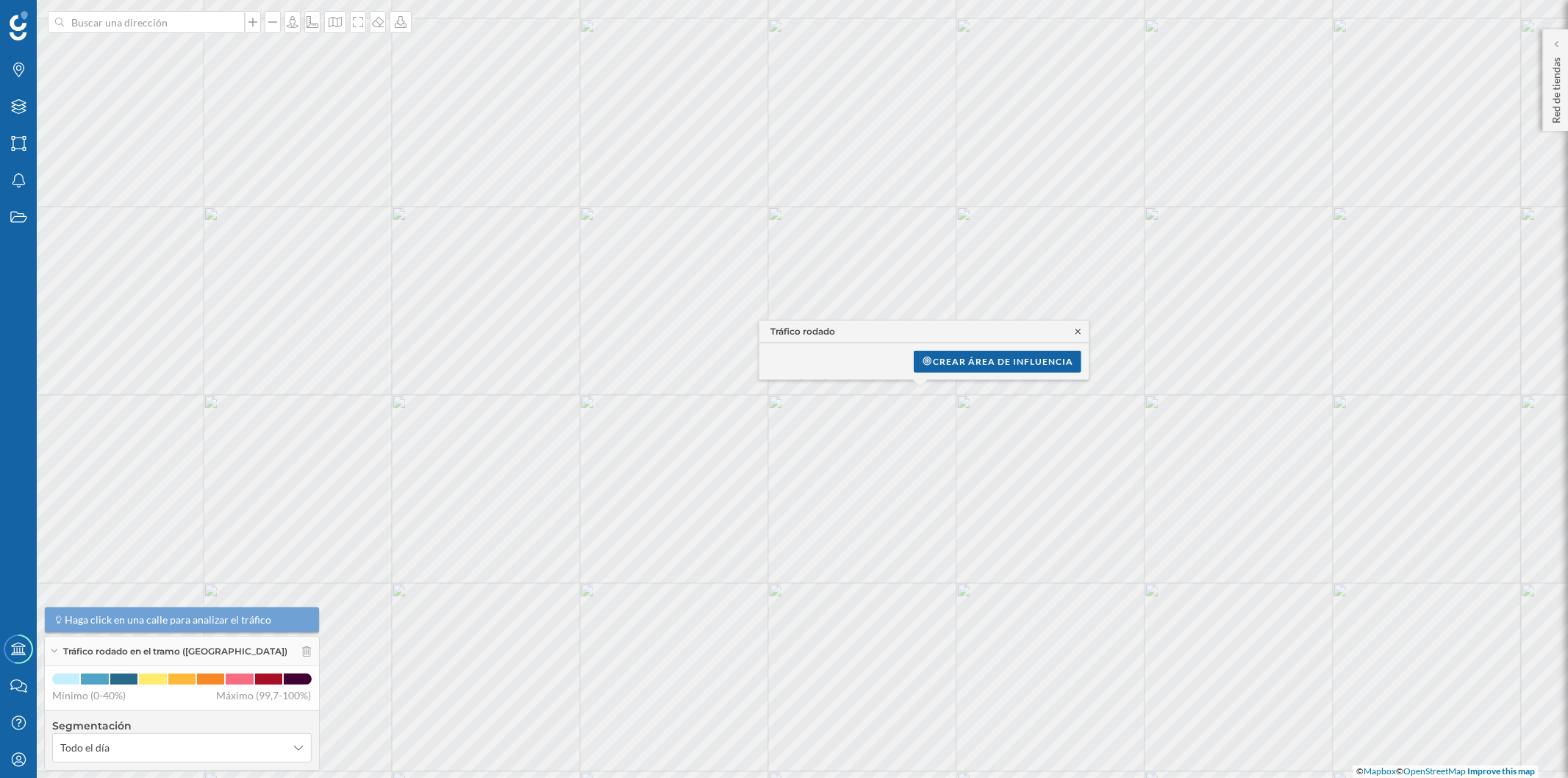
click at [1075, 328] on icon at bounding box center [1078, 330] width 11 height 9
click at [21, 115] on div "Capas" at bounding box center [18, 106] width 36 height 36
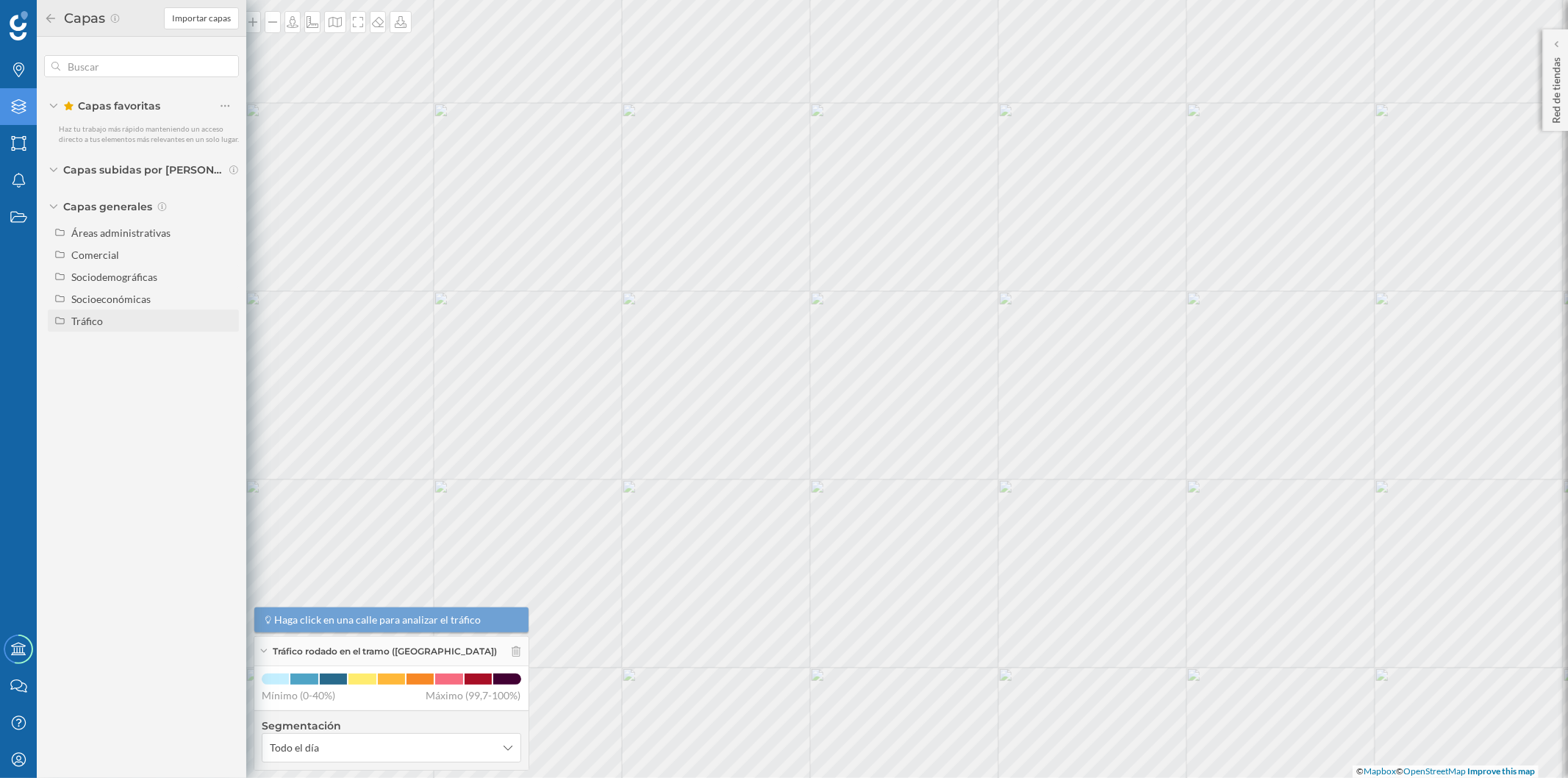
click at [139, 313] on div "Tráfico" at bounding box center [153, 321] width 163 height 15
click at [160, 363] on div "Peatonal" at bounding box center [128, 365] width 102 height 15
click at [224, 363] on input "Peatonal" at bounding box center [229, 365] width 9 height 9
radio input "true"
